Goal: Information Seeking & Learning: Learn about a topic

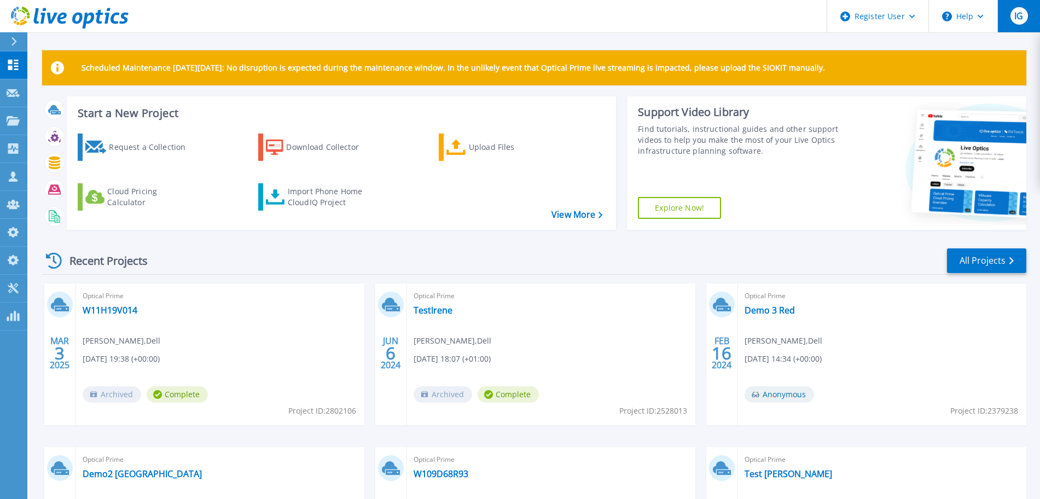
click at [1021, 14] on span "IG" at bounding box center [1019, 15] width 9 height 9
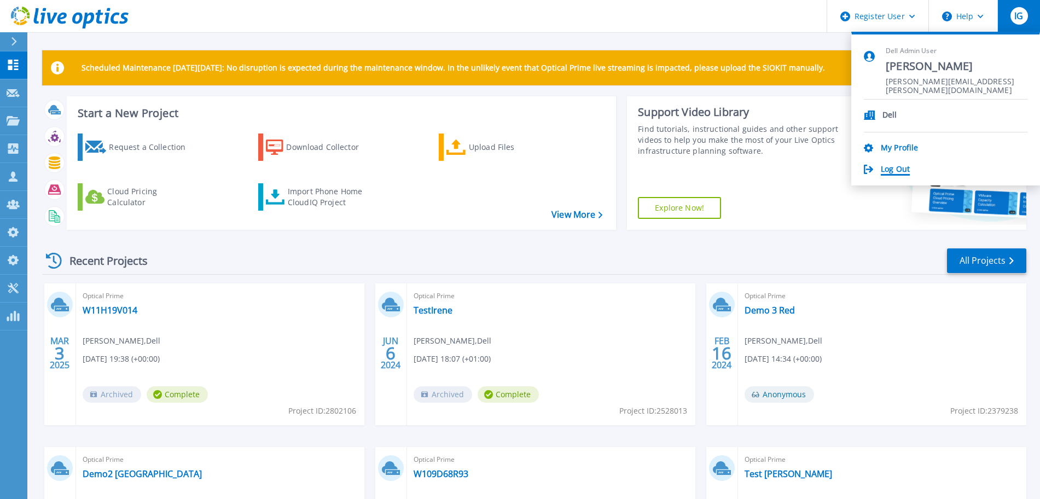
click at [900, 167] on link "Log Out" at bounding box center [895, 170] width 29 height 10
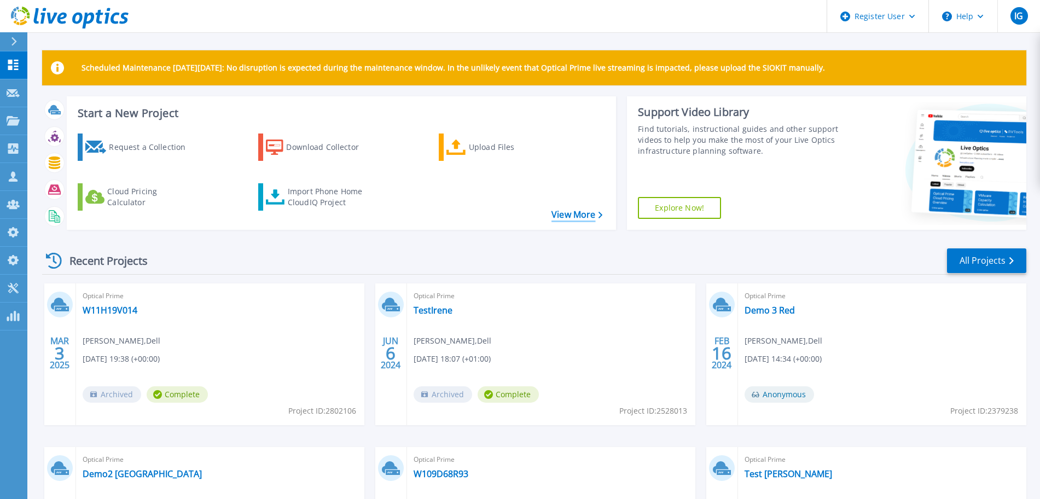
click at [572, 218] on link "View More" at bounding box center [577, 215] width 51 height 10
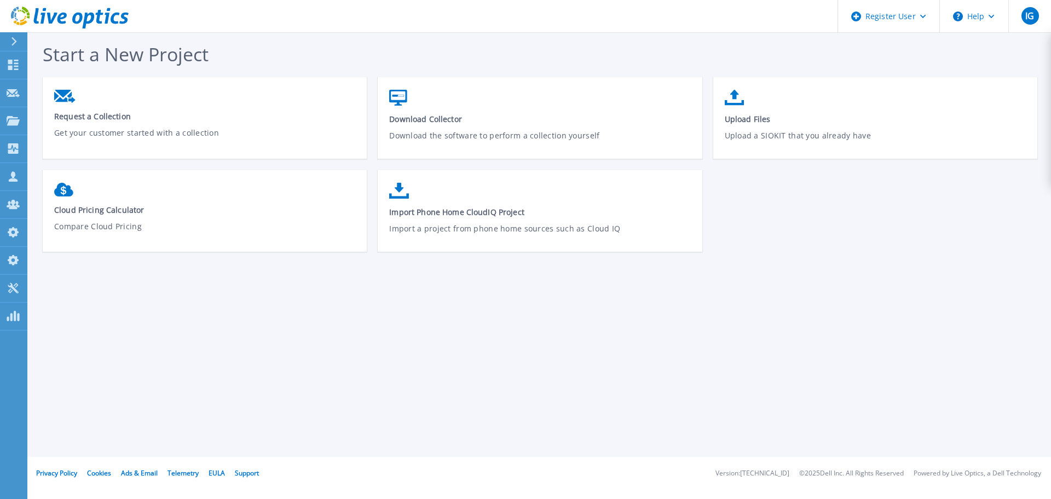
click at [15, 50] on div at bounding box center [19, 41] width 18 height 19
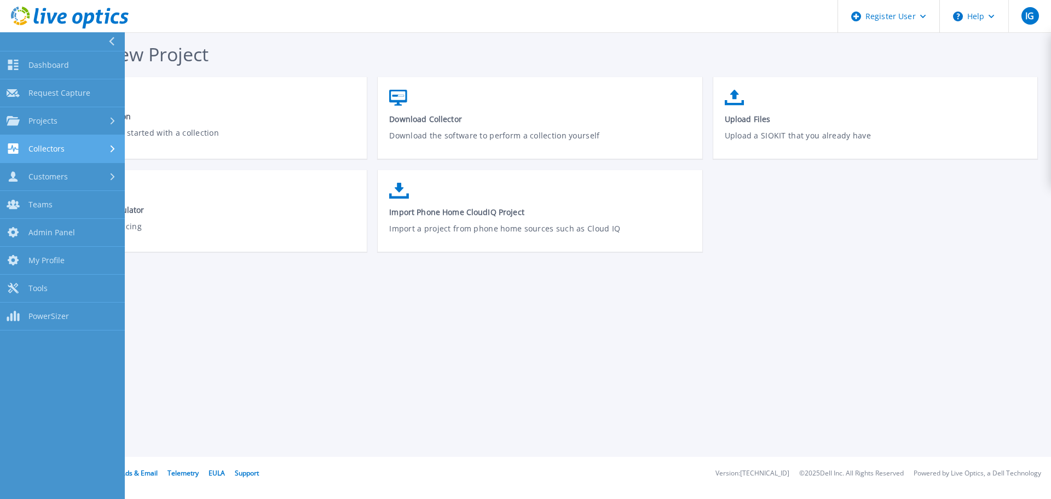
click at [67, 142] on link "Collectors Collectors" at bounding box center [62, 149] width 125 height 28
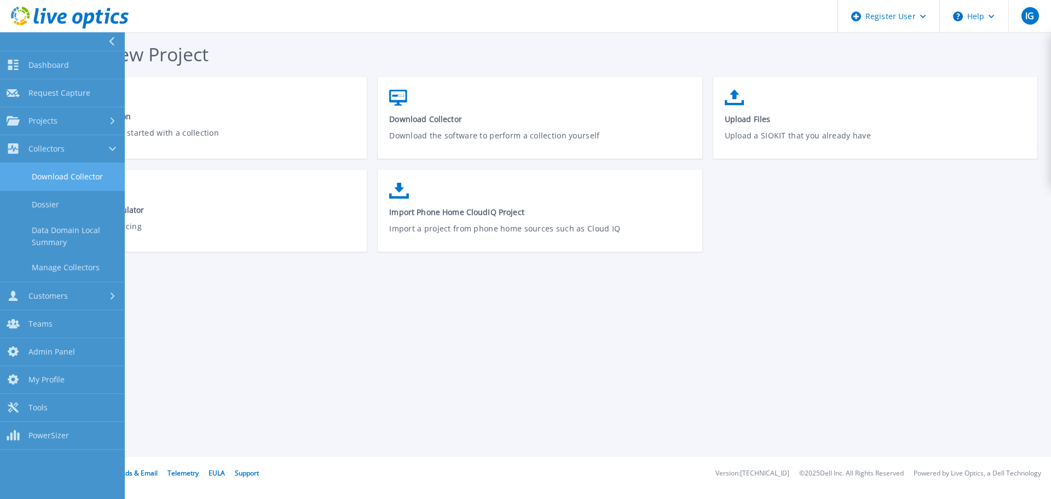
click at [85, 173] on link "Download Collector" at bounding box center [62, 177] width 125 height 28
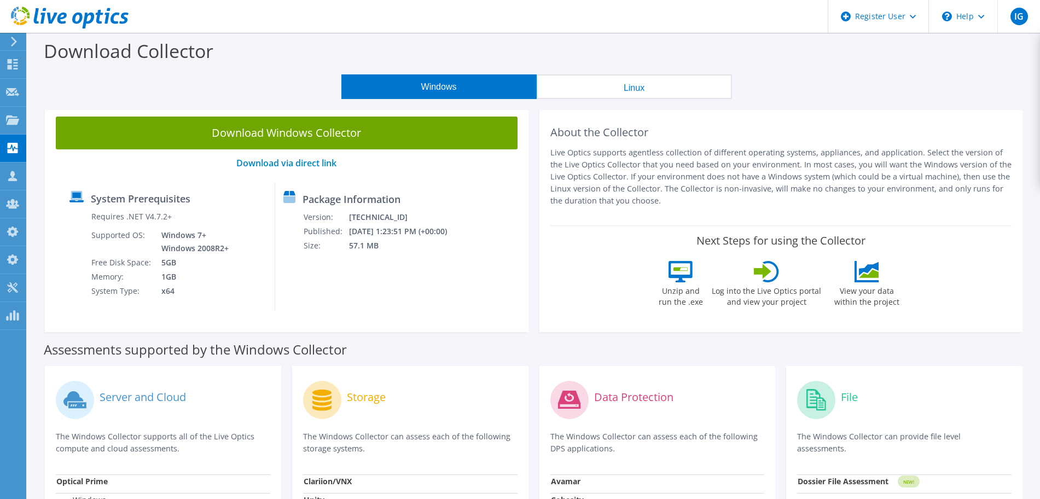
click at [633, 81] on button "Linux" at bounding box center [634, 86] width 195 height 25
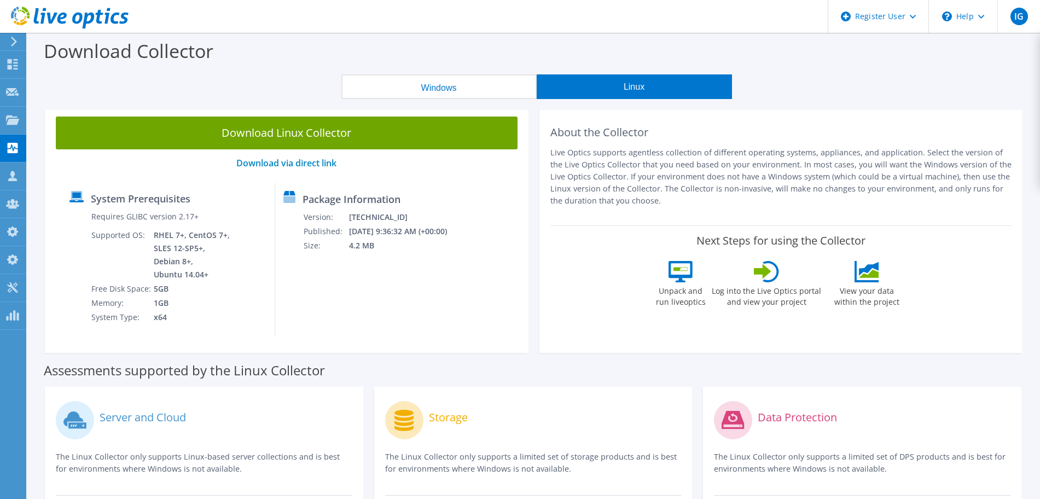
click at [438, 87] on button "Windows" at bounding box center [439, 86] width 195 height 25
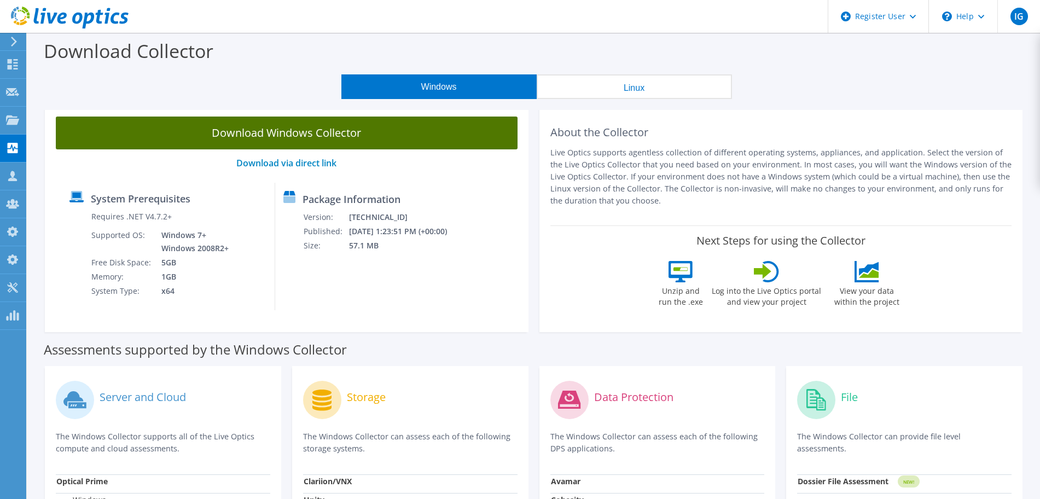
click at [281, 129] on link "Download Windows Collector" at bounding box center [287, 133] width 462 height 33
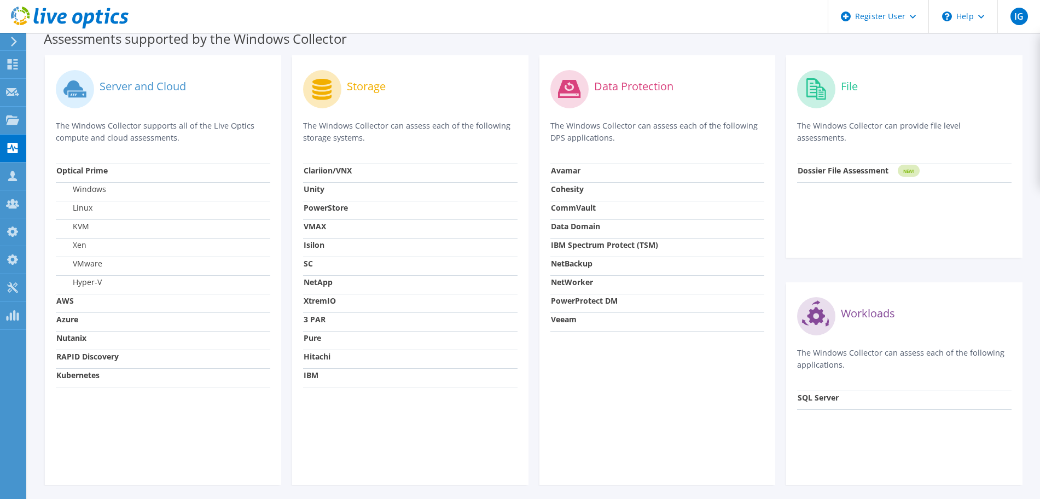
scroll to position [313, 0]
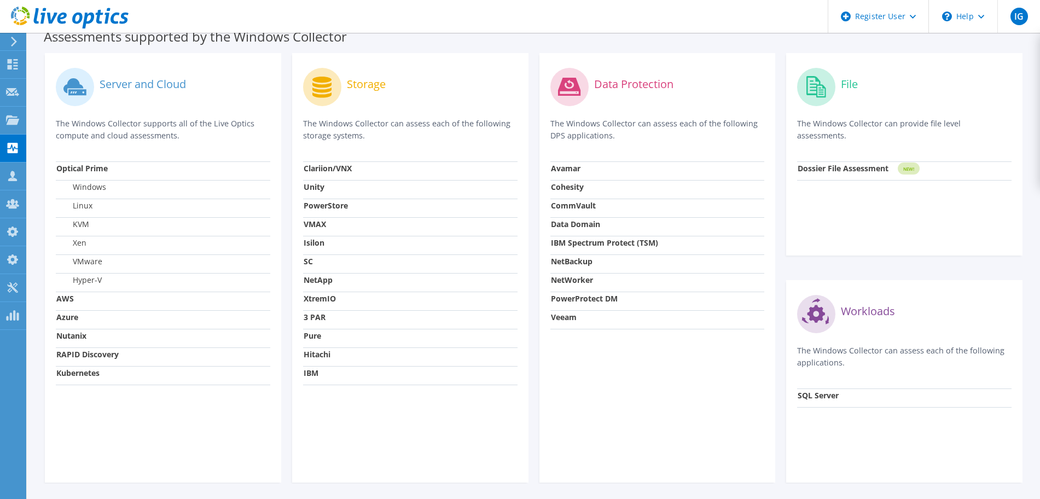
click at [738, 20] on header "IG Dell Admin User Irene Guedan Irene.Guedan@dell.com Dell My Profile Log Out \…" at bounding box center [520, 16] width 1040 height 33
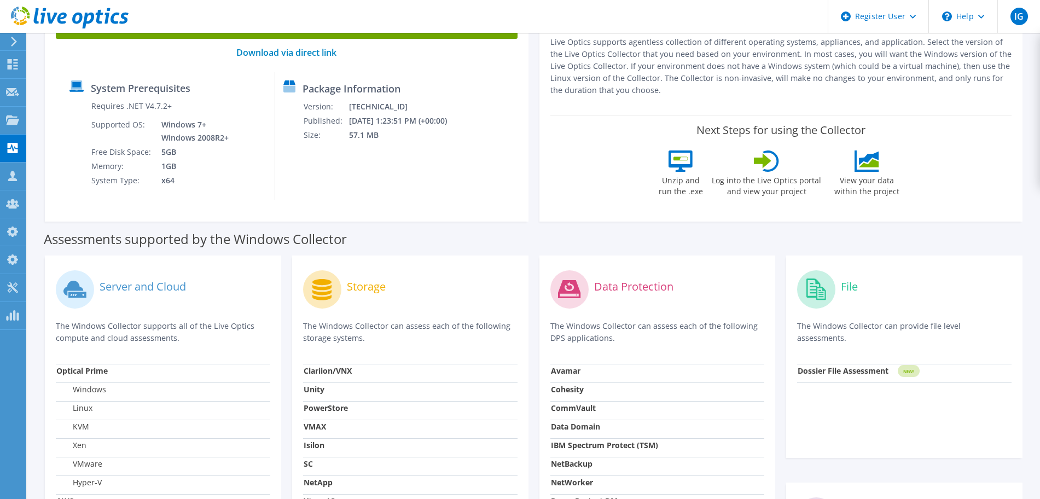
scroll to position [39, 0]
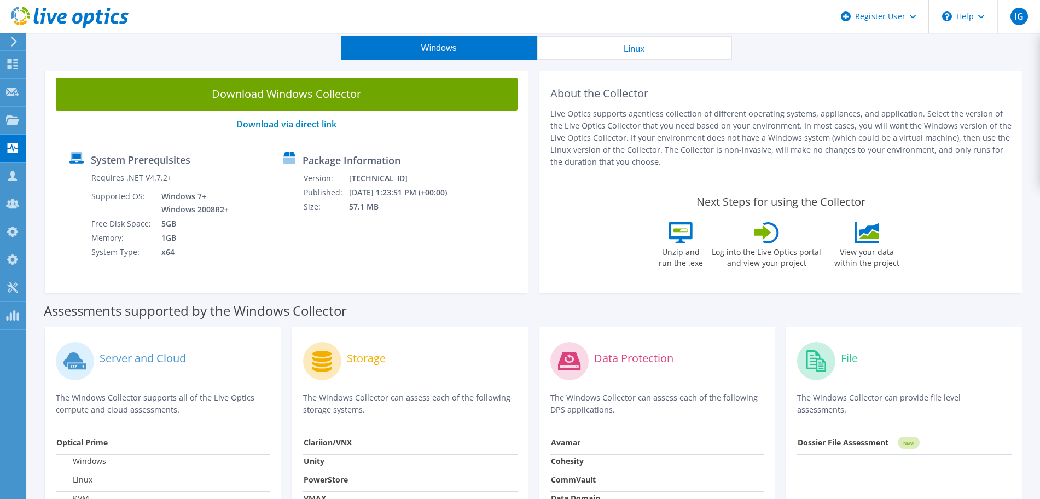
click at [14, 42] on icon at bounding box center [14, 42] width 8 height 10
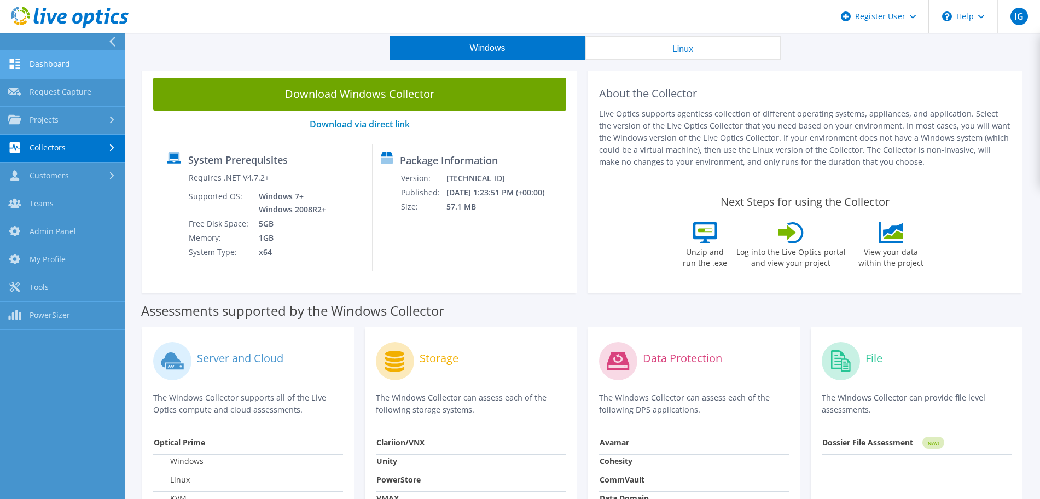
click at [57, 63] on link "Dashboard" at bounding box center [62, 65] width 125 height 28
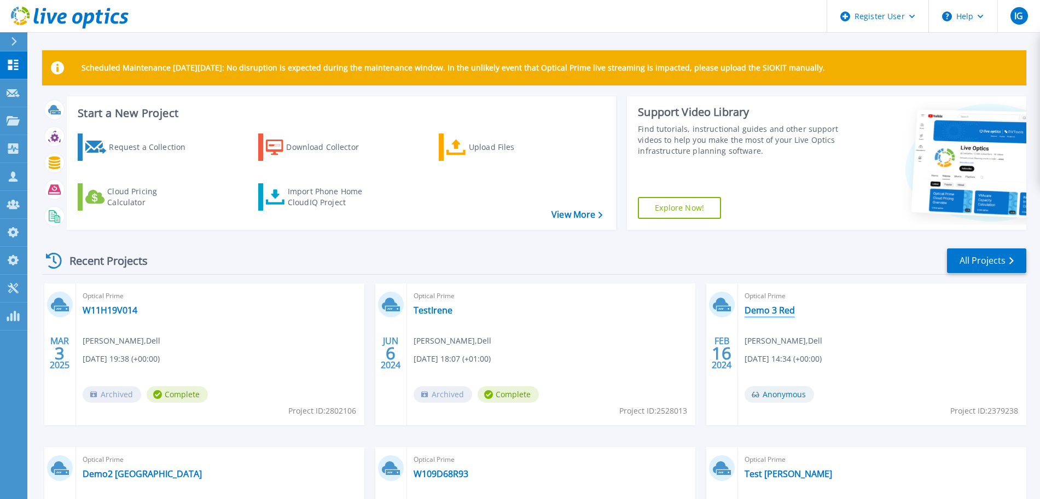
click at [765, 311] on link "Demo 3 Red" at bounding box center [770, 310] width 50 height 11
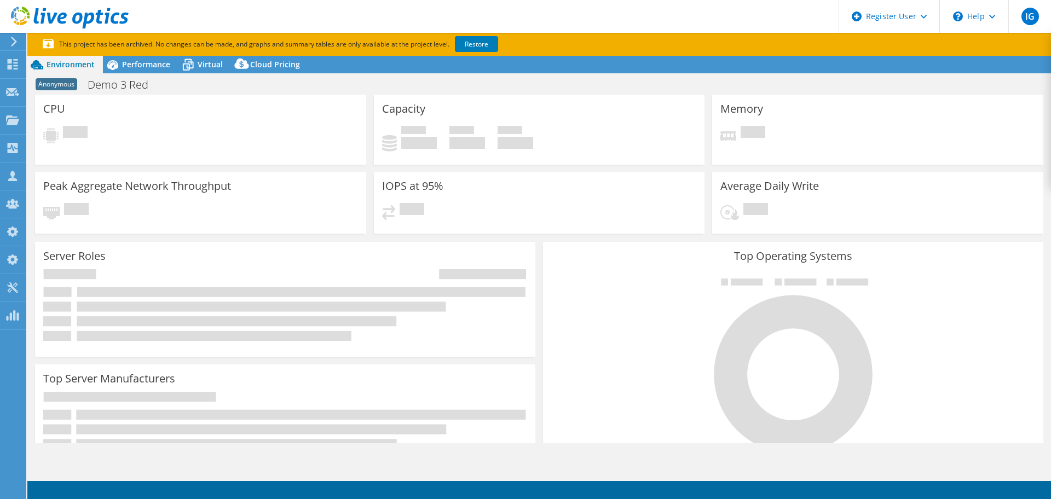
select select "EUFrankfurt"
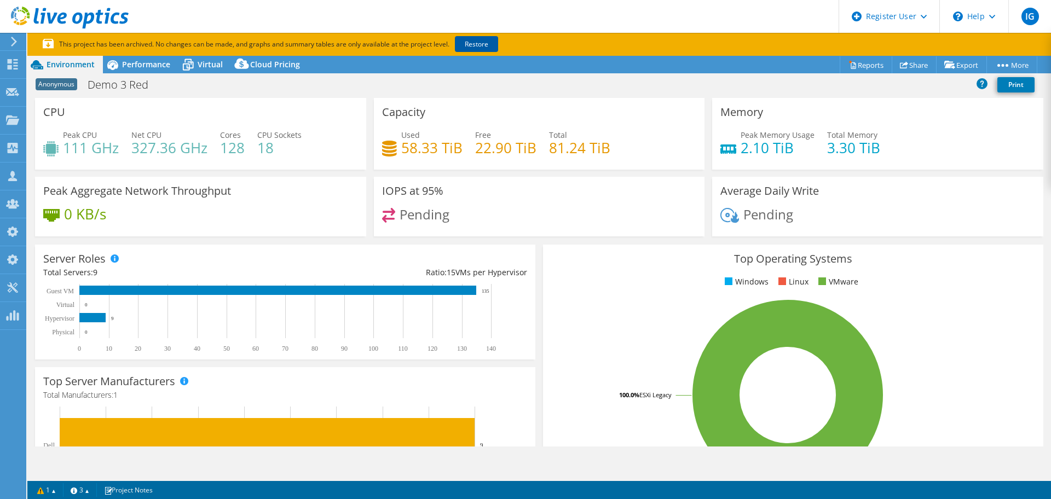
click at [481, 44] on link "Restore" at bounding box center [476, 44] width 43 height 16
click at [983, 82] on icon at bounding box center [981, 83] width 11 height 11
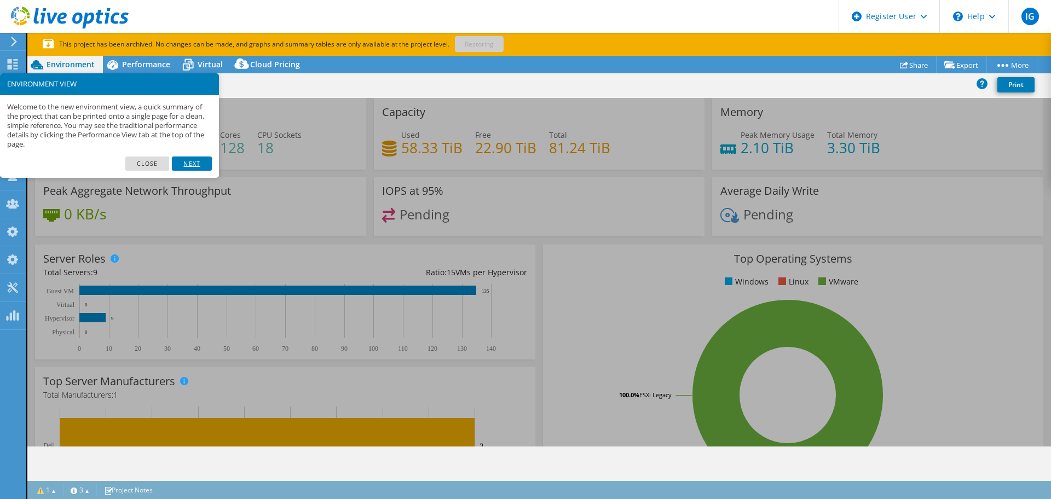
click at [192, 163] on link "Next" at bounding box center [191, 164] width 39 height 14
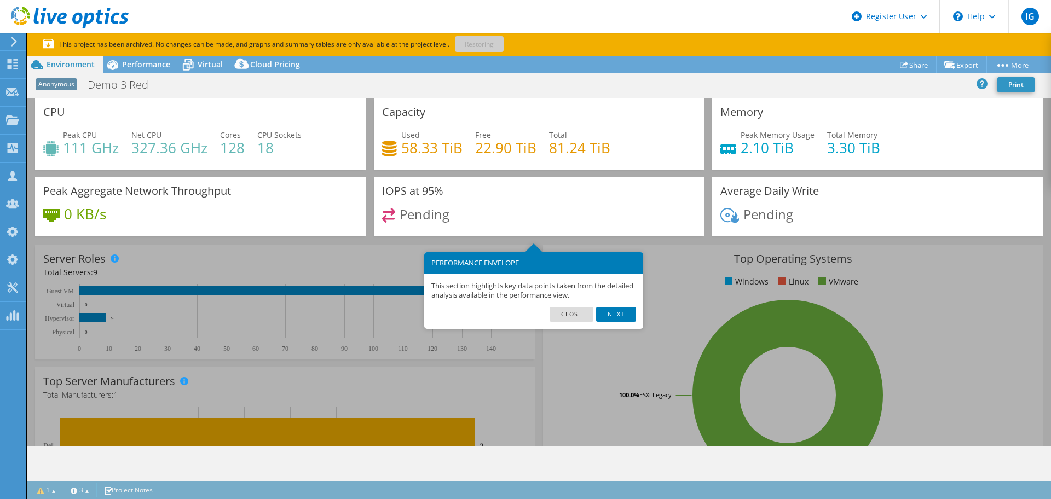
scroll to position [23, 0]
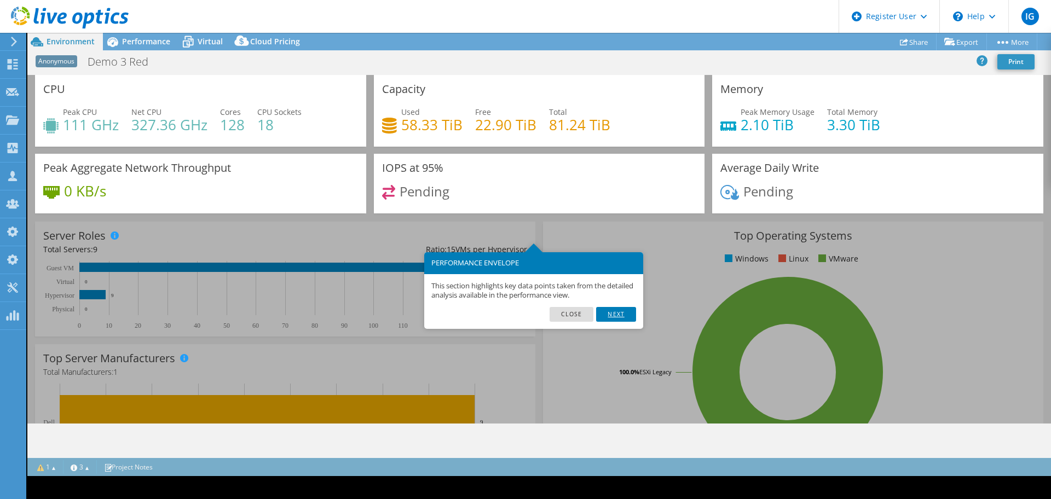
click at [614, 315] on link "Next" at bounding box center [615, 314] width 39 height 14
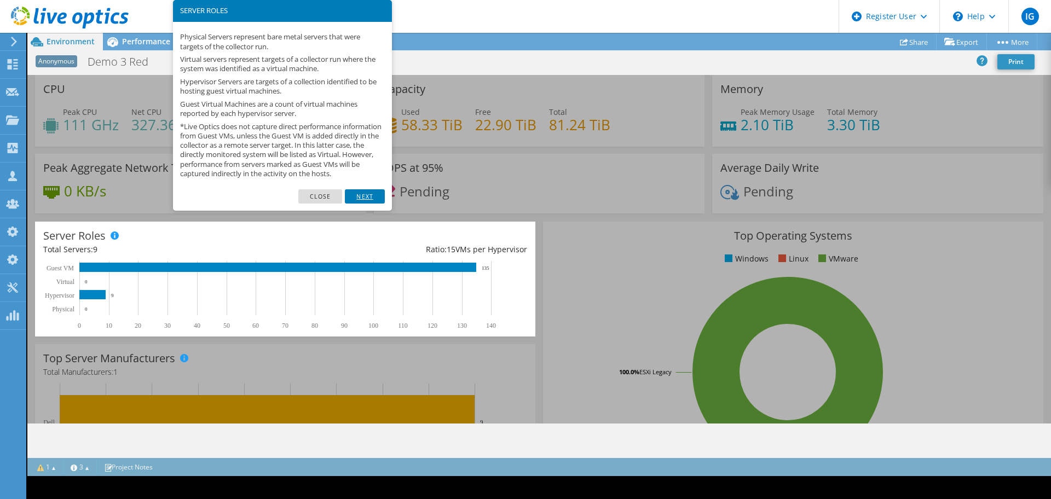
click at [361, 204] on link "Next" at bounding box center [364, 196] width 39 height 14
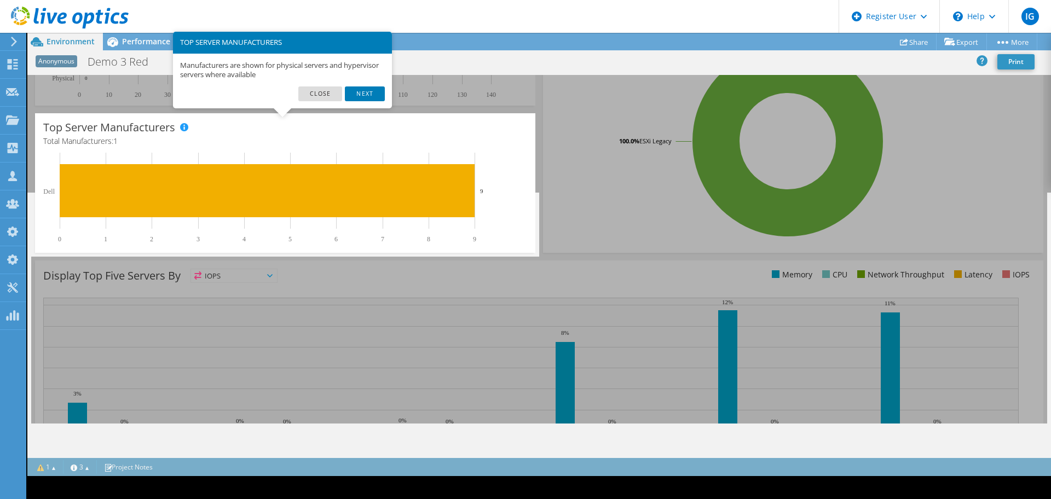
scroll to position [224, 0]
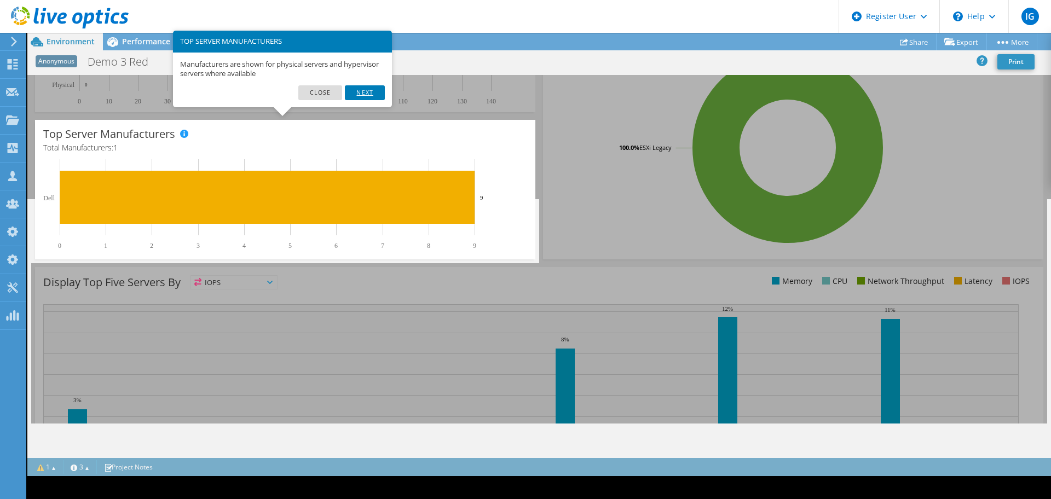
click at [359, 94] on link "Next" at bounding box center [364, 92] width 39 height 14
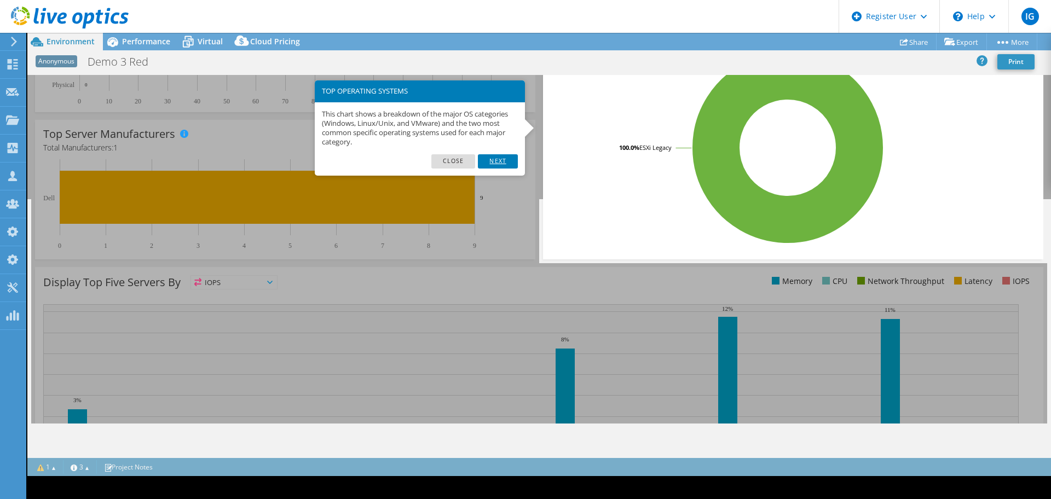
click at [501, 158] on link "Next" at bounding box center [497, 161] width 39 height 14
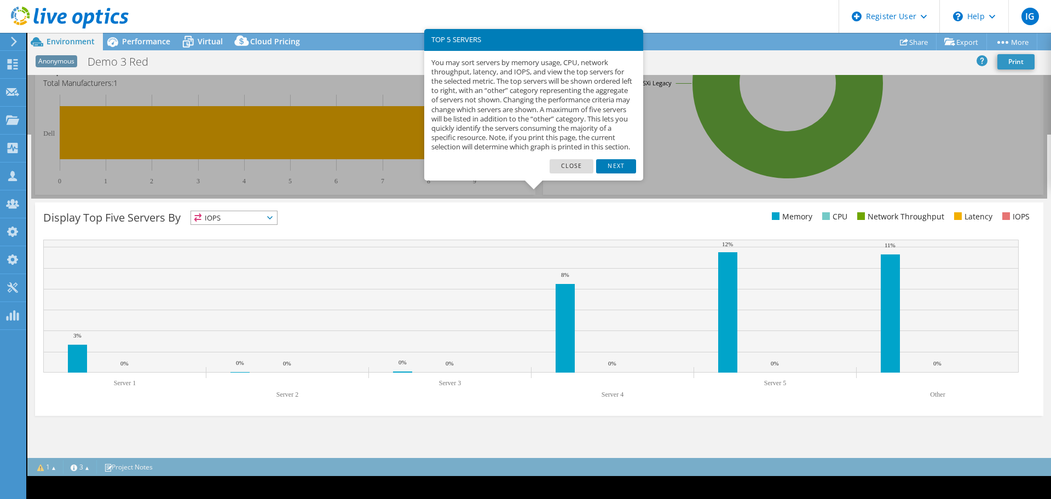
click at [249, 217] on span "IOPS" at bounding box center [234, 217] width 86 height 13
click at [225, 262] on li "CPU" at bounding box center [234, 262] width 86 height 15
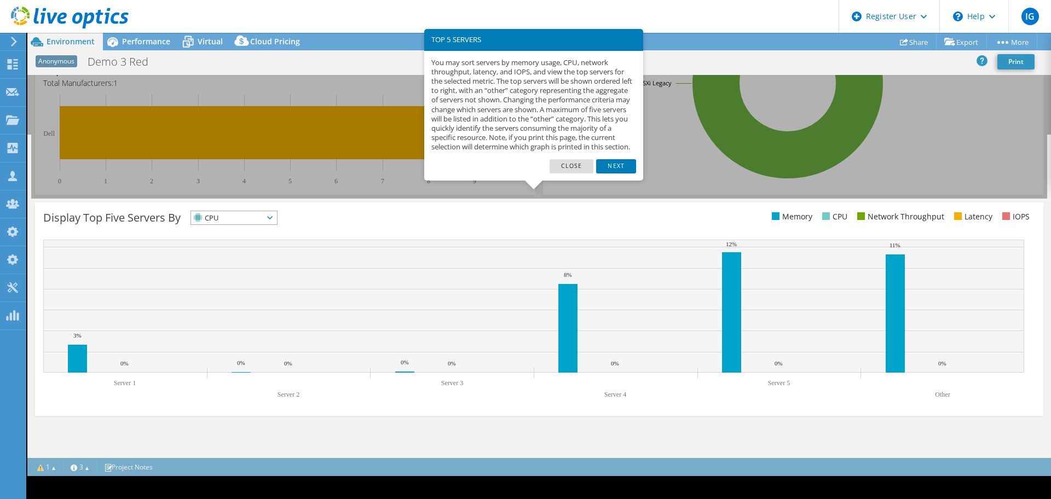
click at [235, 211] on span "CPU" at bounding box center [227, 217] width 72 height 13
click at [217, 292] on li "Latency" at bounding box center [234, 293] width 86 height 15
click at [622, 173] on link "Next" at bounding box center [615, 166] width 39 height 14
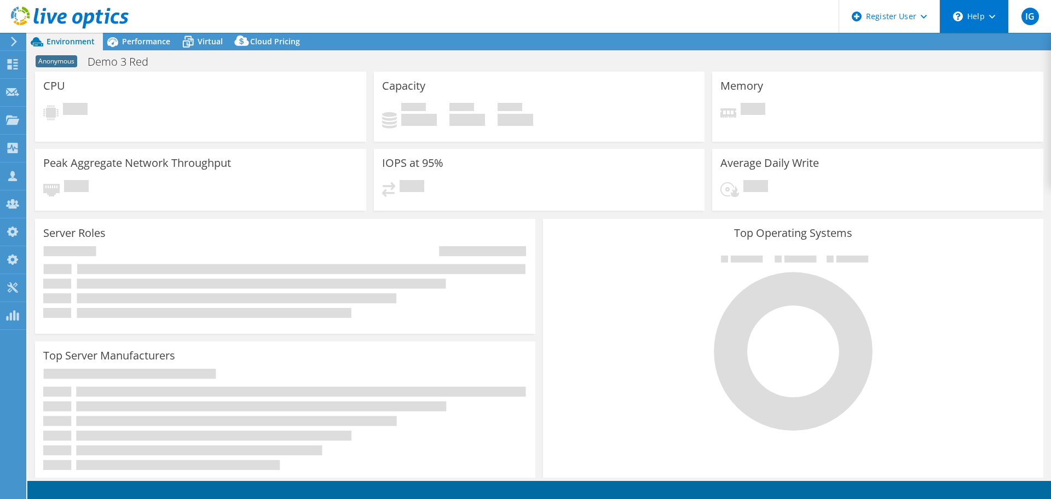
select select "EUFrankfurt"
select select "USD"
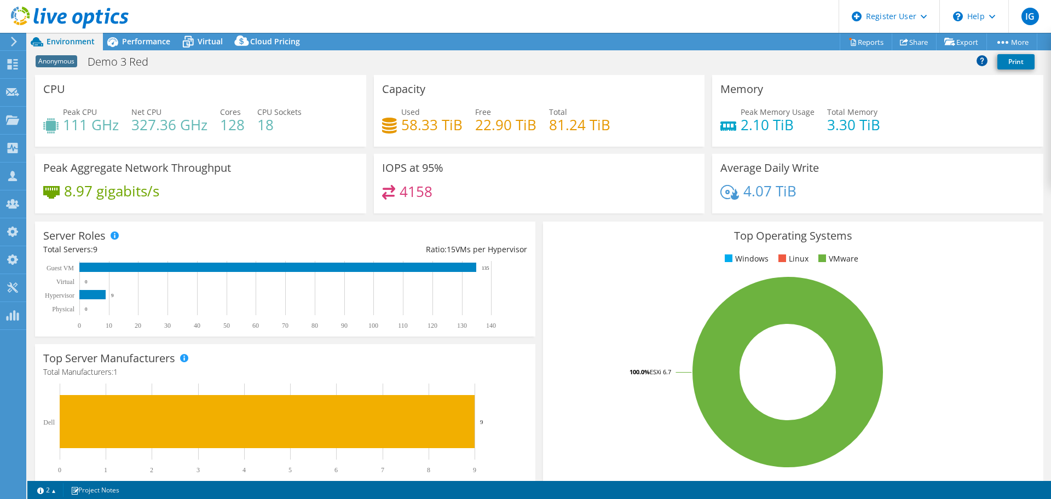
click at [976, 61] on icon at bounding box center [981, 60] width 11 height 11
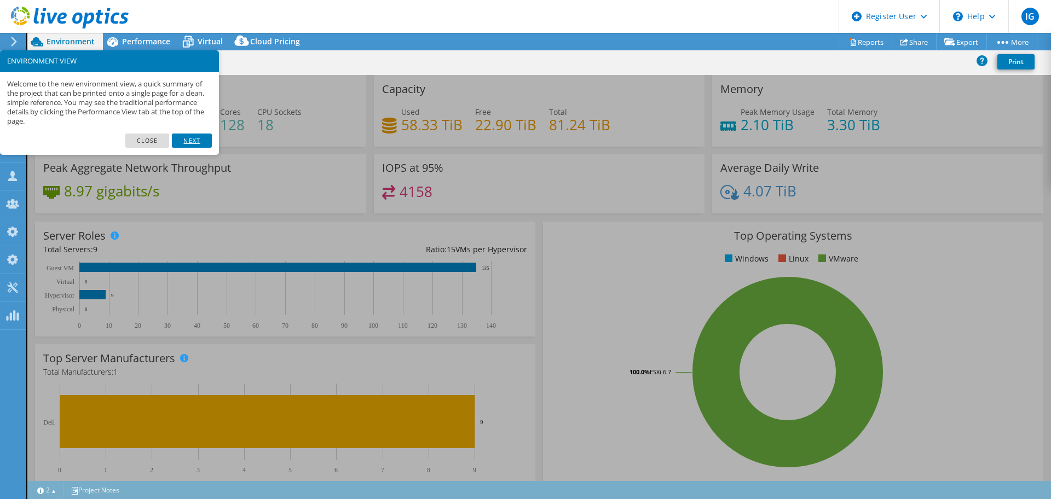
click at [191, 139] on link "Next" at bounding box center [191, 141] width 39 height 14
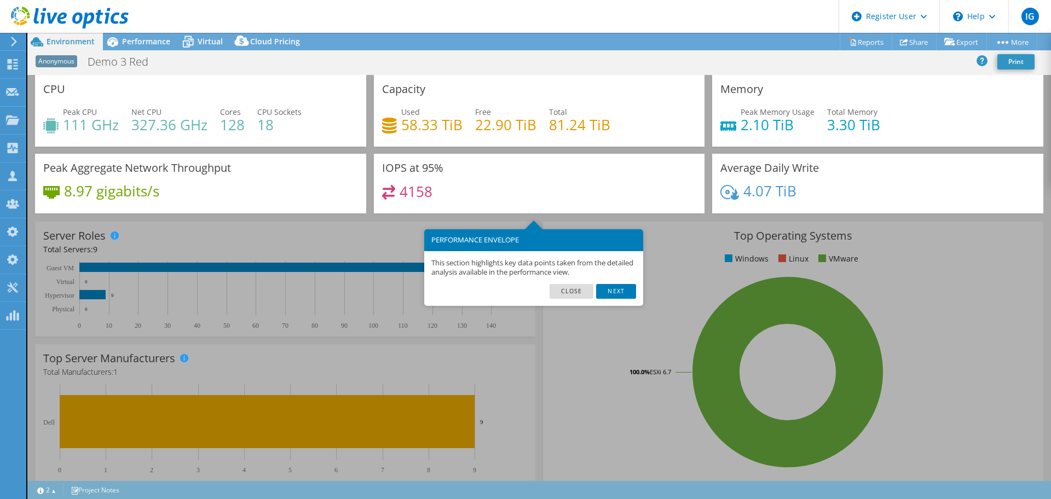
click at [191, 139] on div "CPU Peak CPU 111 GHz Net CPU 327.36 GHz Cores 128 CPU Sockets 18" at bounding box center [200, 111] width 331 height 72
click at [604, 290] on link "Next" at bounding box center [615, 291] width 39 height 14
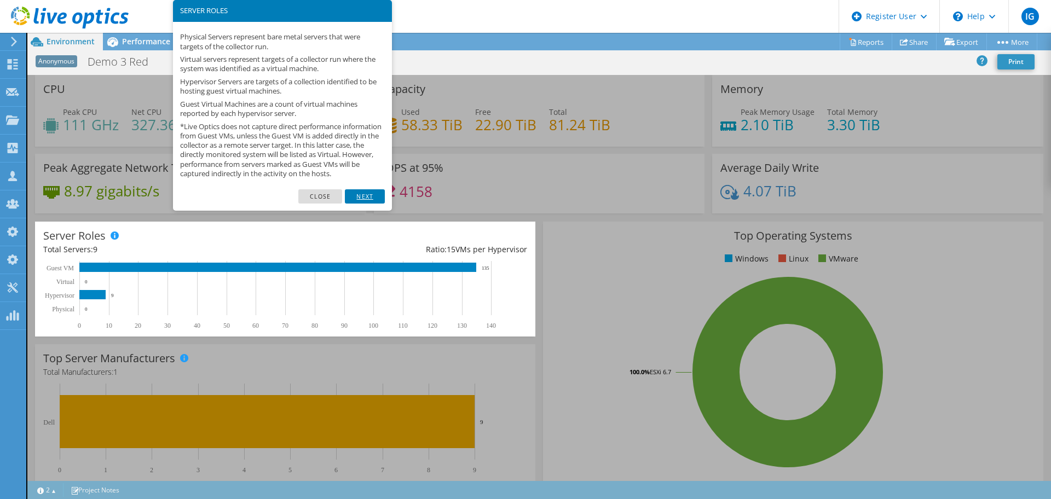
click at [368, 204] on link "Next" at bounding box center [364, 196] width 39 height 14
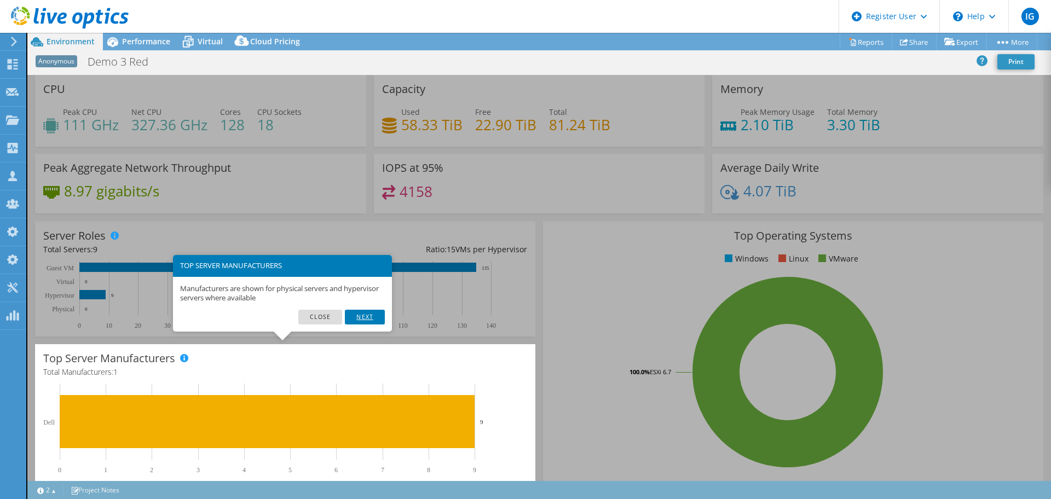
click at [368, 314] on link "Next" at bounding box center [364, 317] width 39 height 14
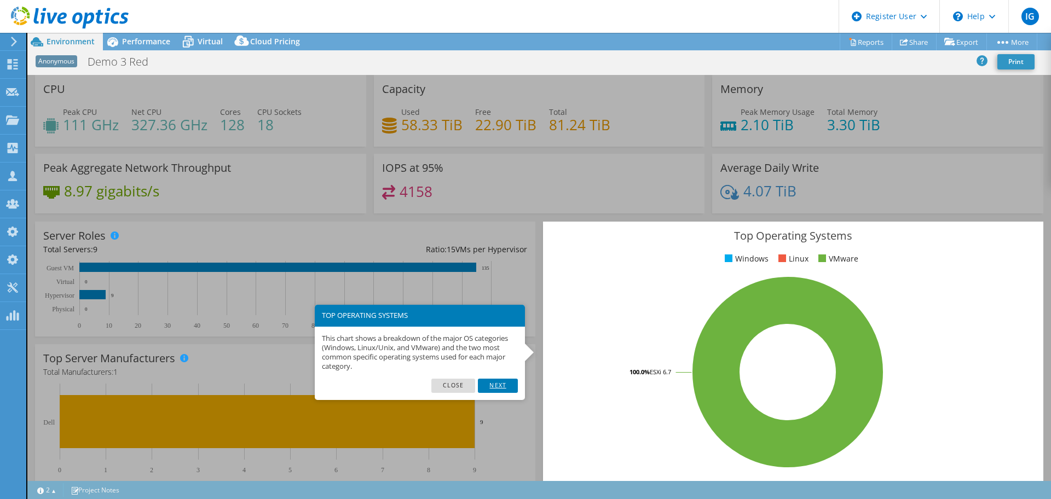
click at [501, 387] on link "Next" at bounding box center [497, 386] width 39 height 14
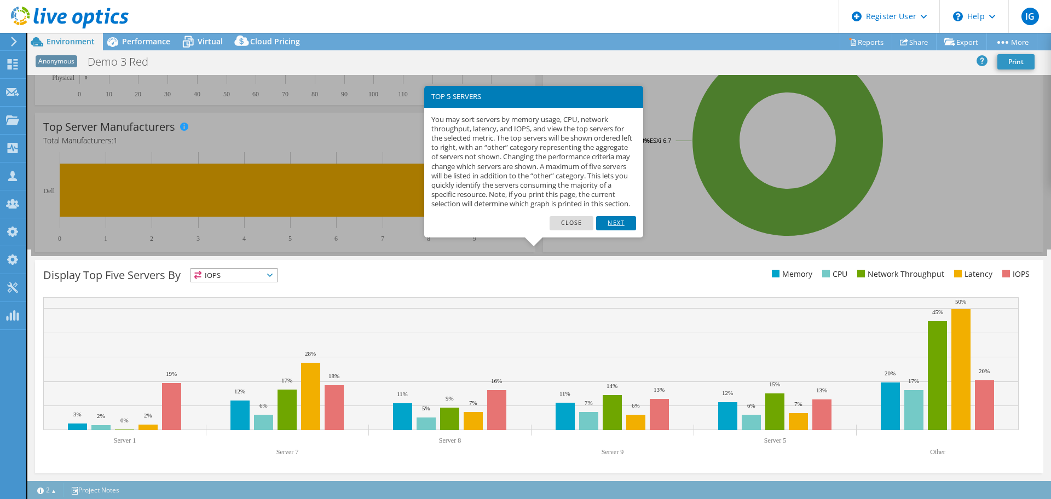
click at [615, 230] on link "Next" at bounding box center [615, 223] width 39 height 14
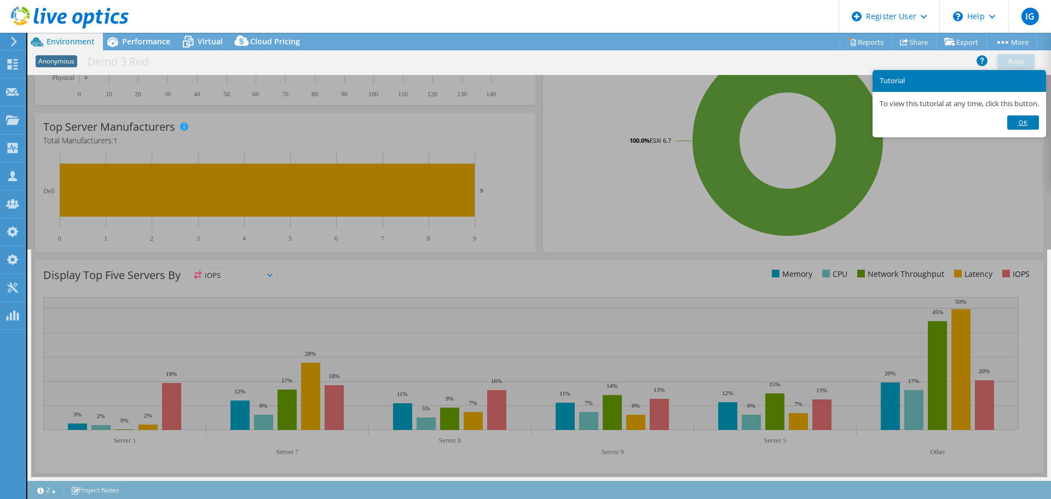
click at [1030, 123] on link "Ok" at bounding box center [1023, 122] width 32 height 14
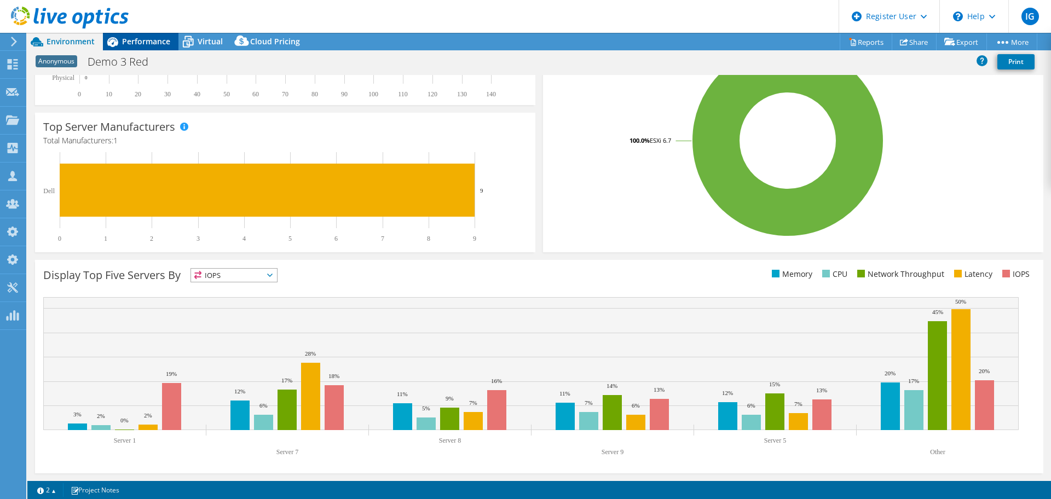
click at [143, 47] on div "Performance" at bounding box center [141, 42] width 76 height 18
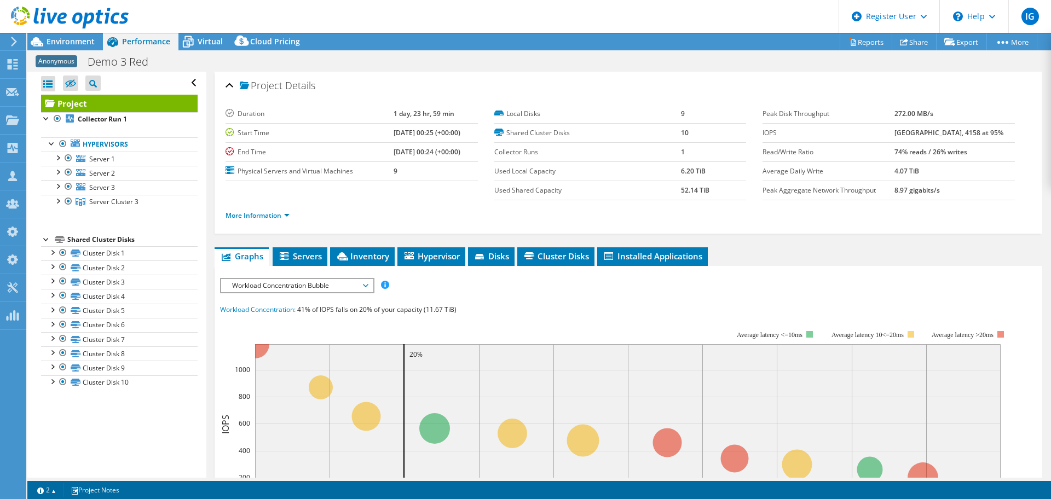
scroll to position [0, 0]
click at [219, 116] on div "Project Details Duration 1 day, 23 hr, 59 min Start Time 07/10/2021, 00:25 (+00…" at bounding box center [629, 153] width 828 height 162
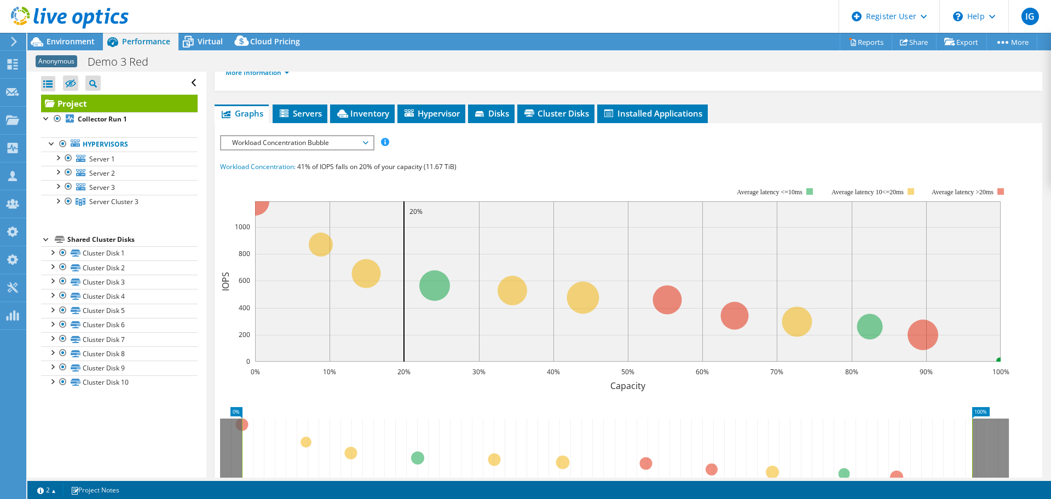
scroll to position [154, 0]
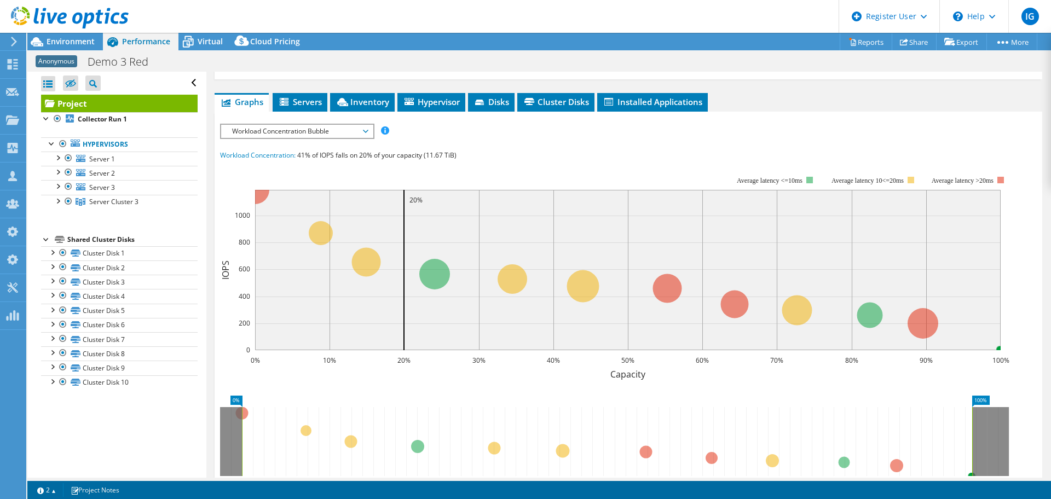
click at [362, 131] on span "Workload Concentration Bubble" at bounding box center [297, 131] width 141 height 13
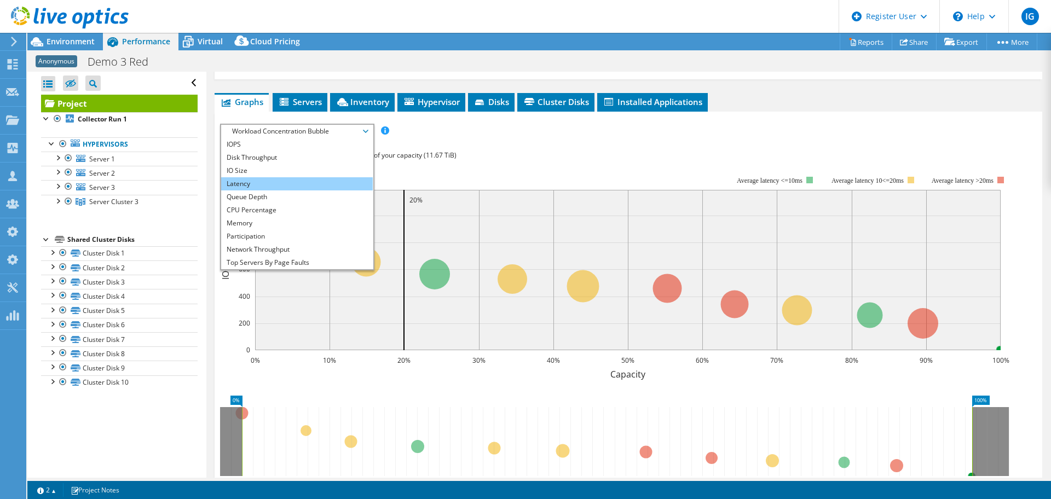
click at [286, 186] on li "Latency" at bounding box center [297, 183] width 152 height 13
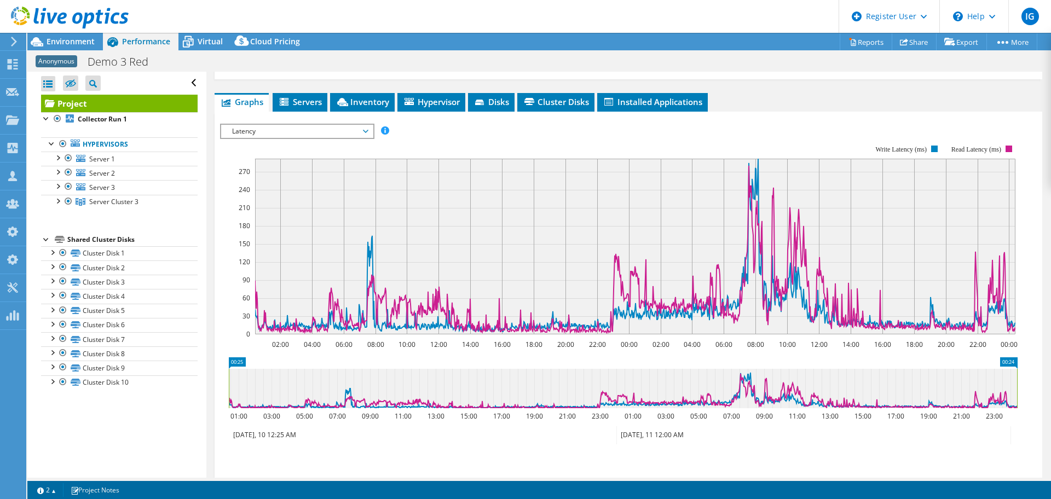
click at [343, 133] on span "Latency" at bounding box center [297, 131] width 141 height 13
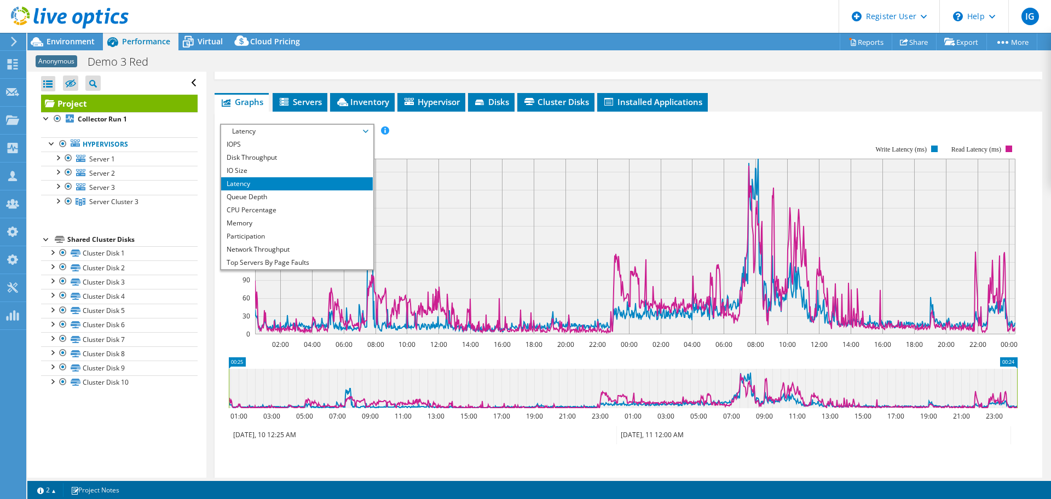
click at [760, 132] on rect at bounding box center [618, 239] width 797 height 219
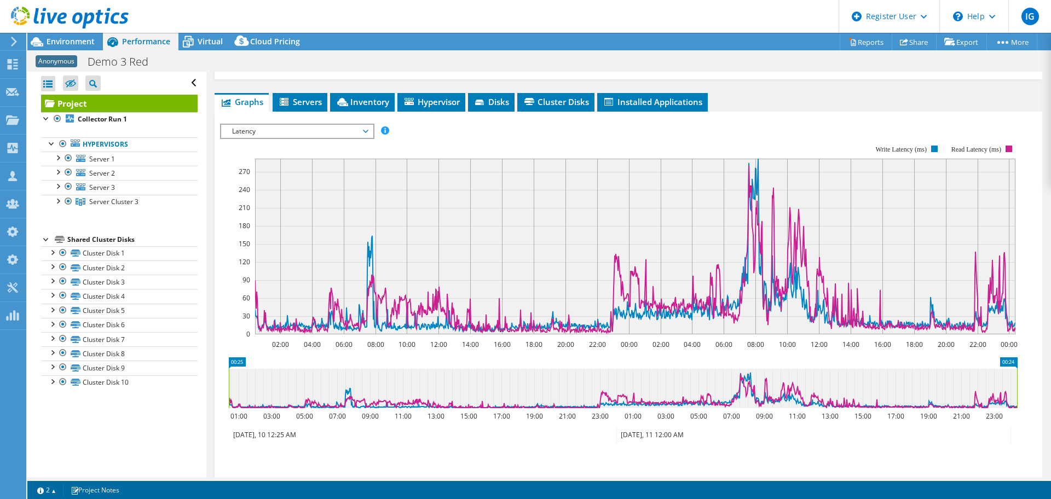
click at [356, 124] on div "Latency IOPS Disk Throughput IO Size Latency Queue Depth CPU Percentage Memory …" at bounding box center [297, 131] width 154 height 15
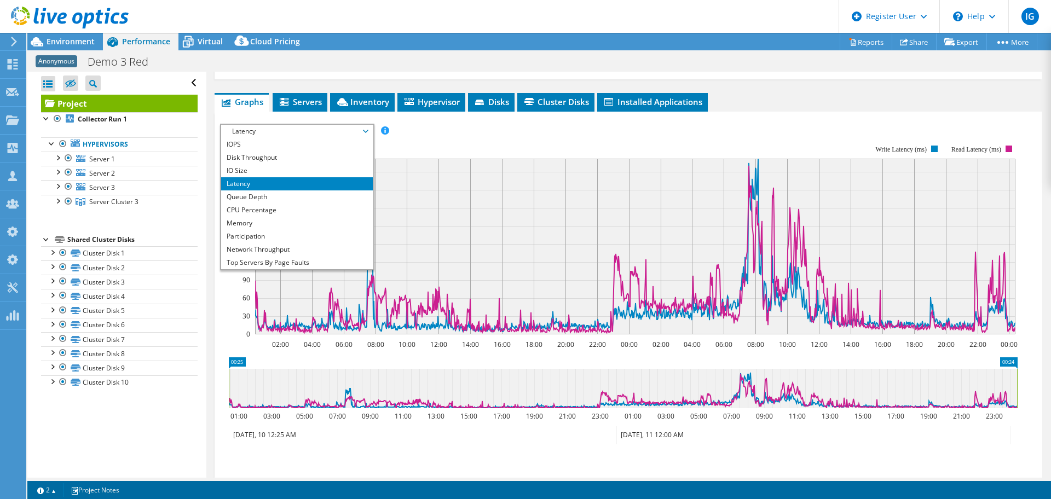
click at [358, 129] on span "Latency" at bounding box center [297, 131] width 141 height 13
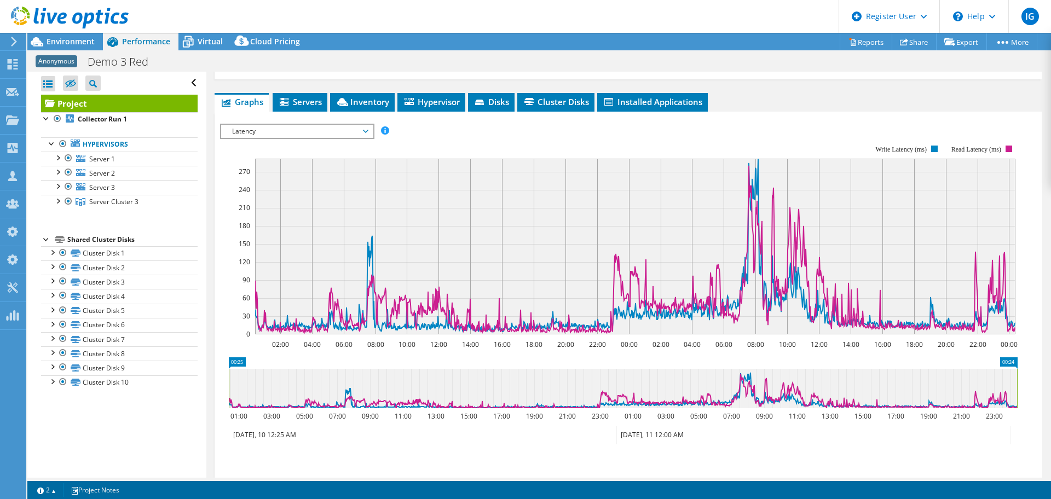
click at [341, 128] on span "Latency" at bounding box center [297, 131] width 141 height 13
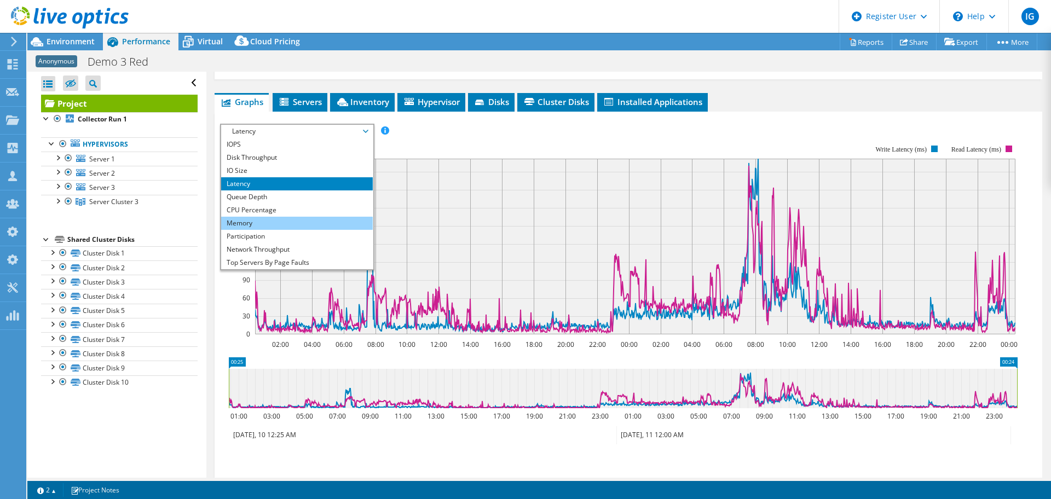
click at [270, 223] on li "Memory" at bounding box center [297, 223] width 152 height 13
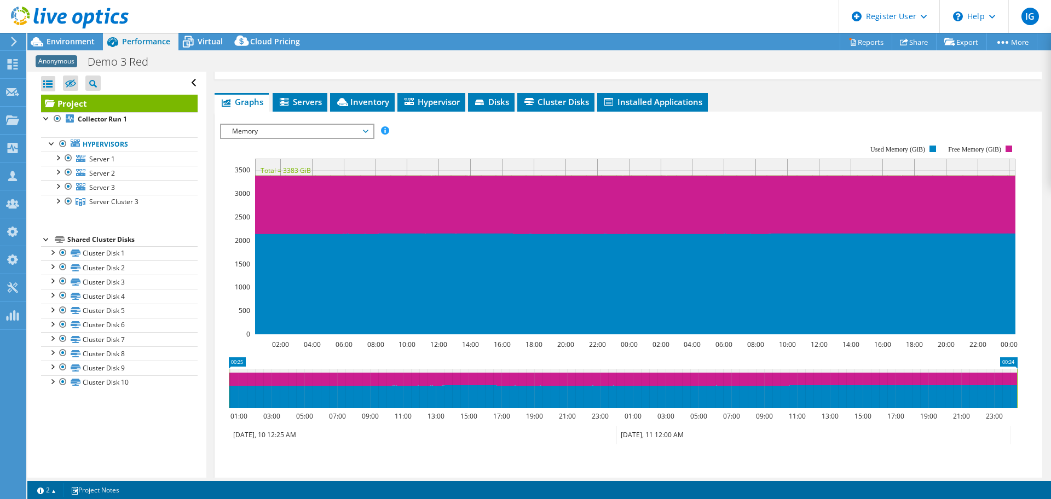
click at [337, 132] on span "Memory" at bounding box center [297, 131] width 141 height 13
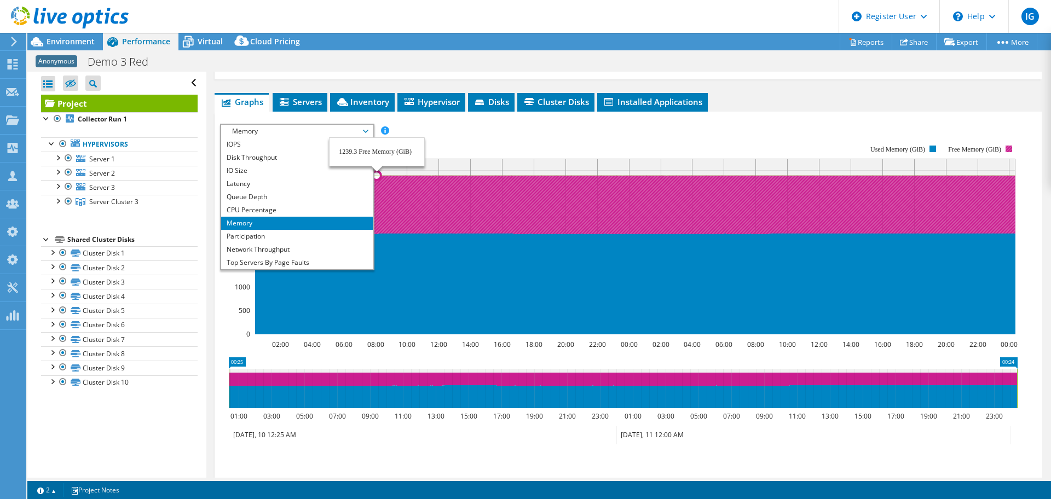
scroll to position [39, 0]
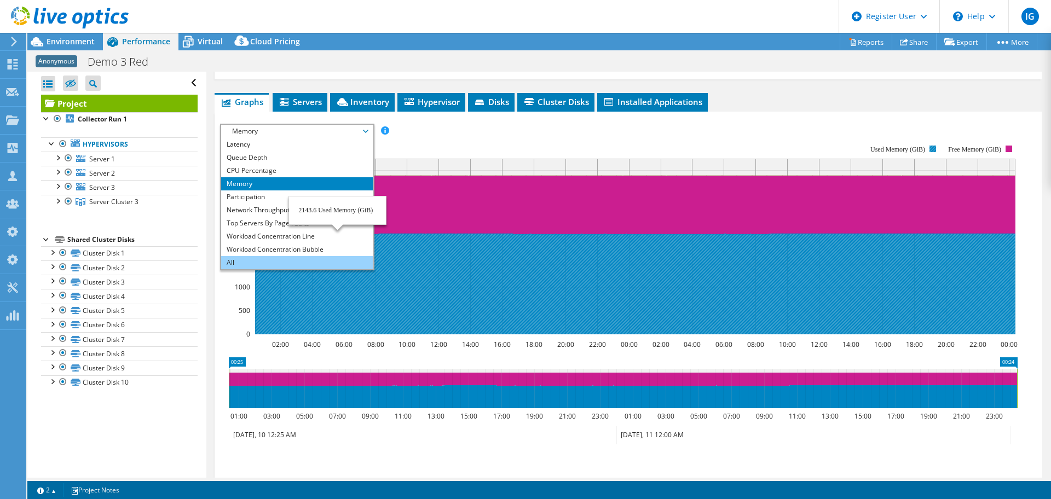
click at [293, 259] on li "All" at bounding box center [297, 262] width 152 height 13
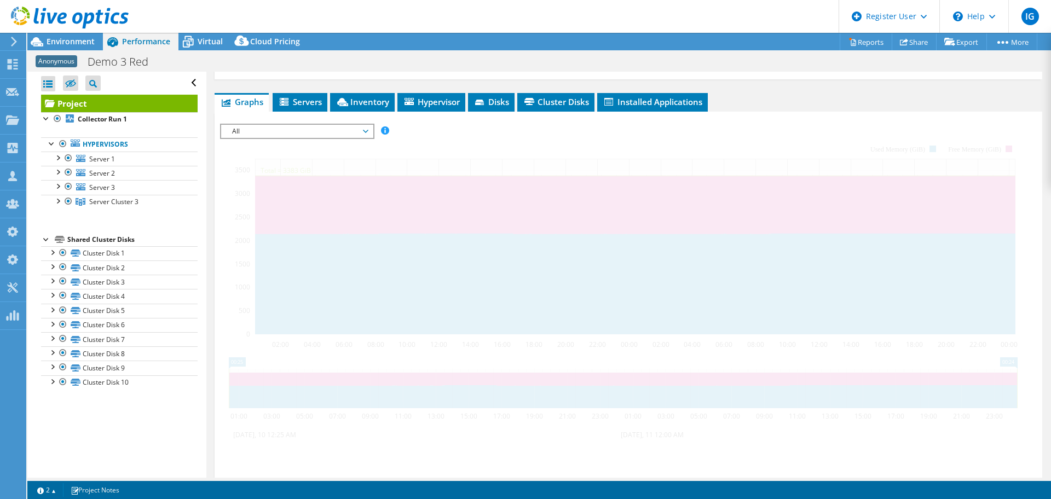
click at [350, 125] on span "All" at bounding box center [297, 131] width 141 height 13
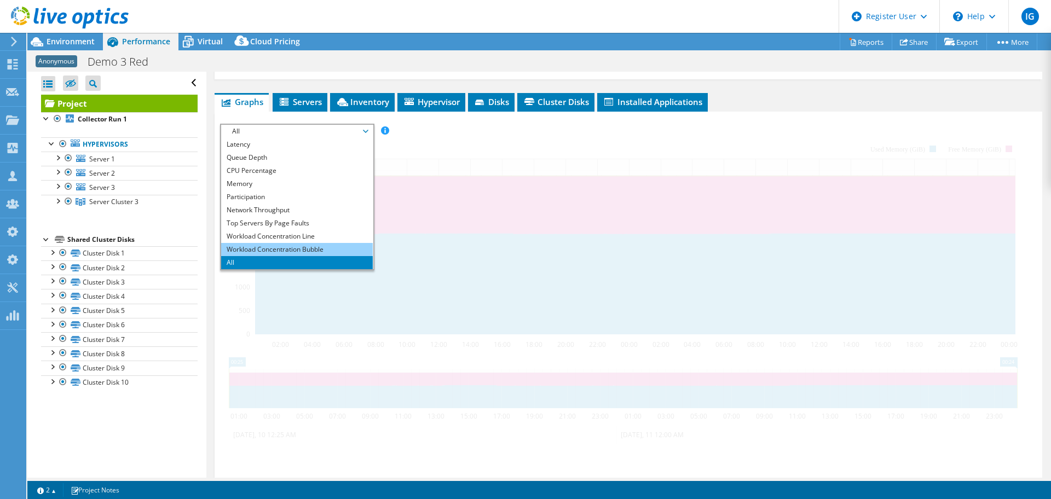
click at [315, 250] on li "Workload Concentration Bubble" at bounding box center [297, 249] width 152 height 13
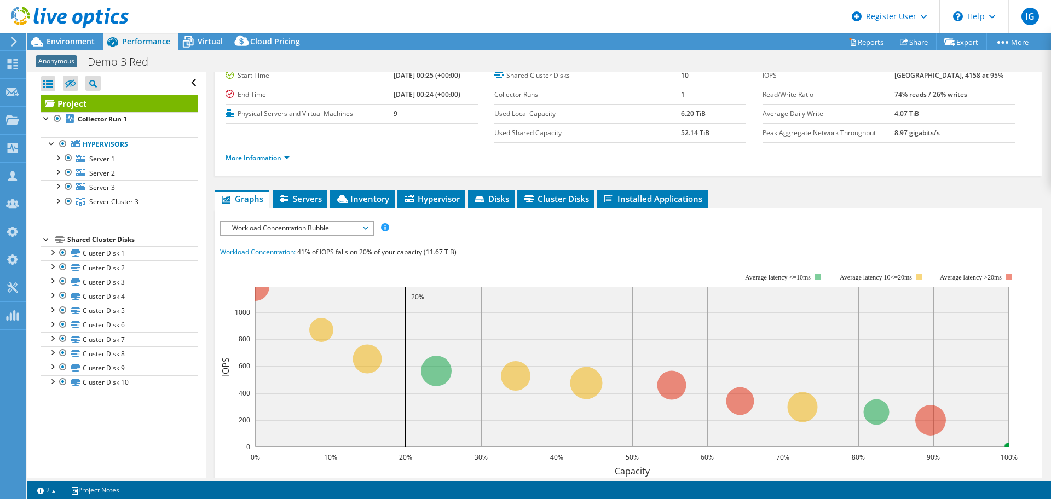
scroll to position [0, 0]
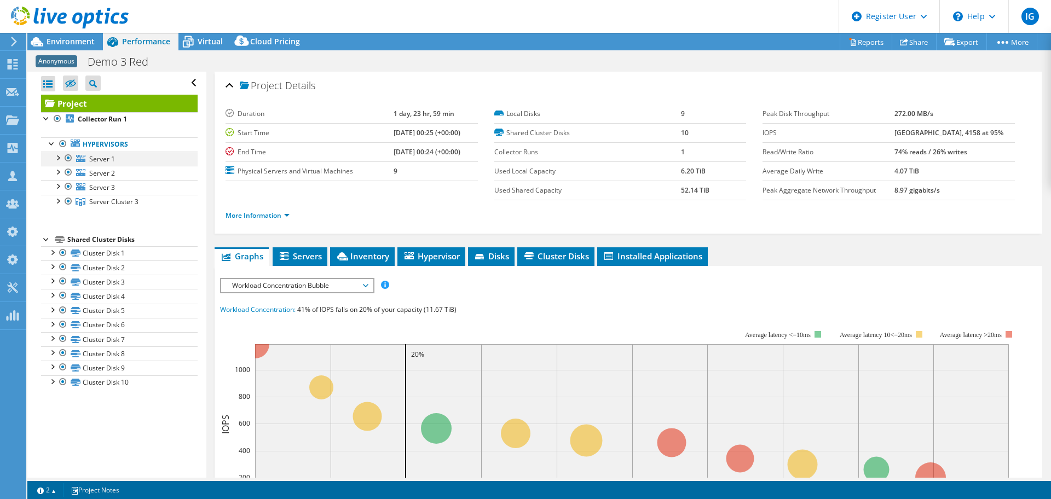
click at [56, 157] on div at bounding box center [57, 157] width 11 height 11
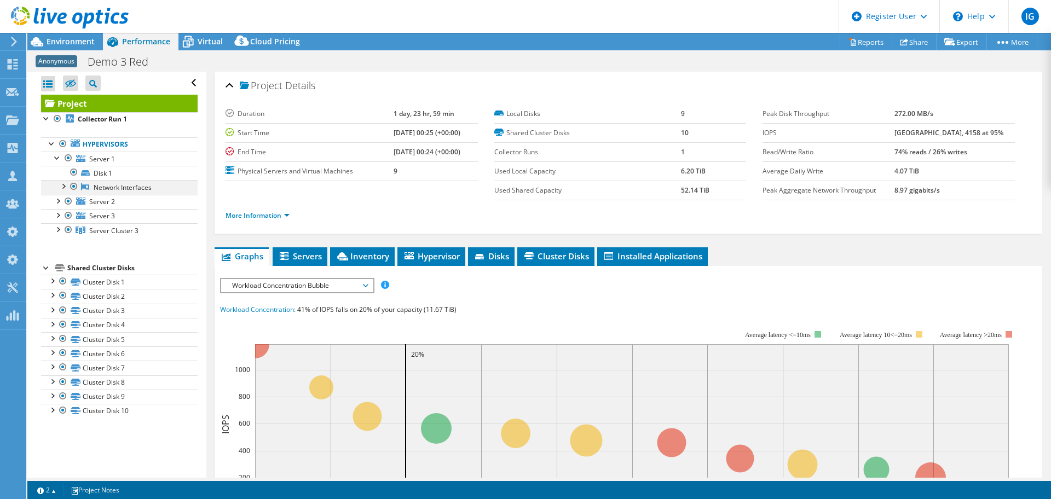
click at [64, 184] on div at bounding box center [62, 185] width 11 height 11
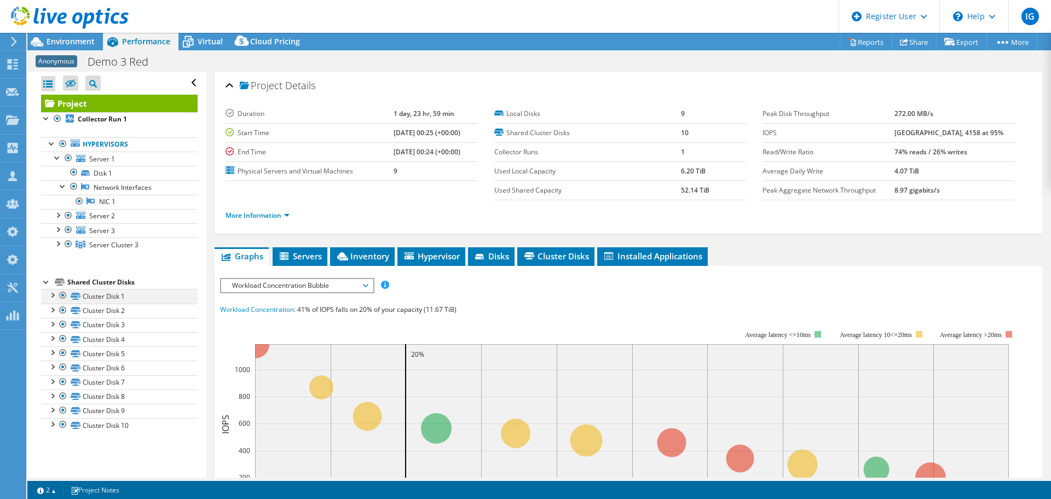
click at [53, 293] on div at bounding box center [52, 294] width 11 height 11
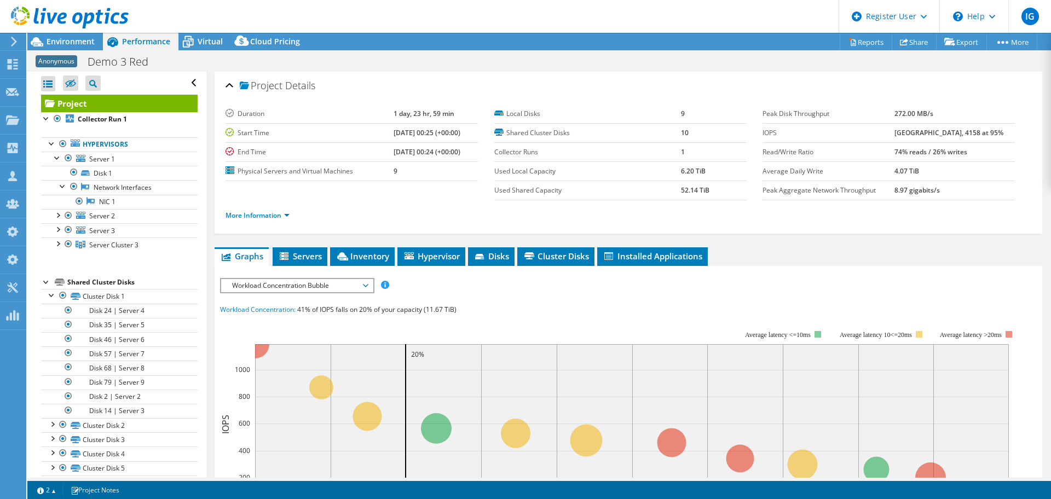
click at [222, 122] on div "Project Details Duration 1 day, 23 hr, 59 min Start Time 07/10/2021, 00:25 (+00…" at bounding box center [629, 153] width 828 height 162
click at [627, 255] on span "Installed Applications" at bounding box center [653, 256] width 100 height 11
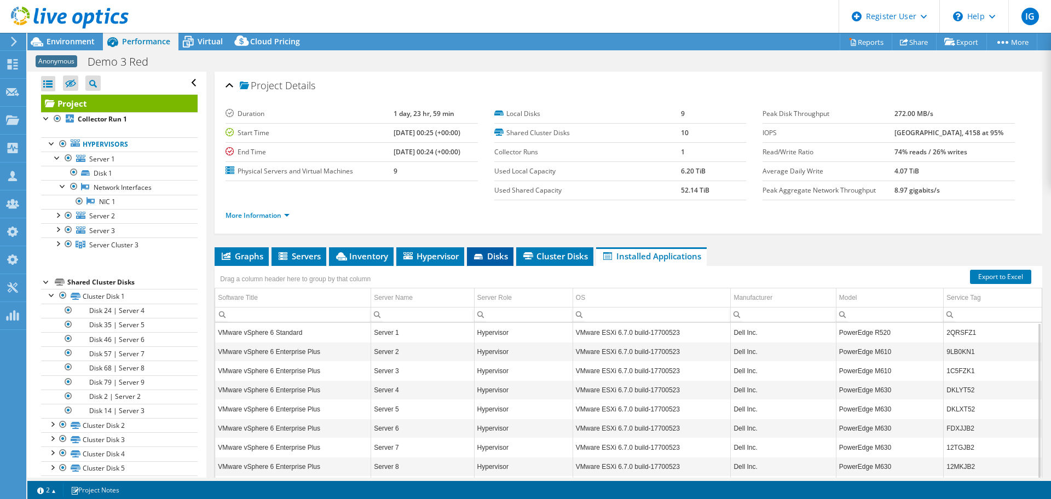
click at [487, 254] on span "Disks" at bounding box center [490, 256] width 36 height 11
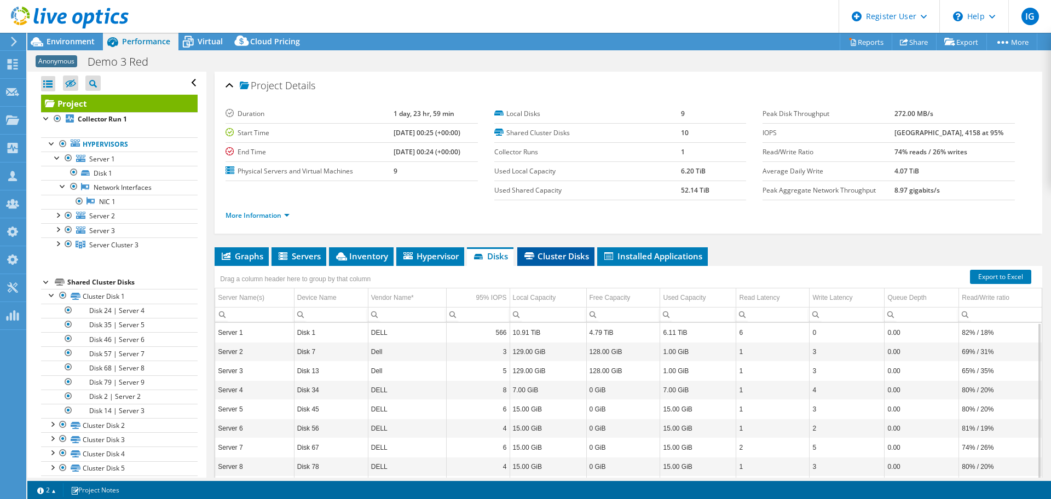
click at [536, 253] on span "Cluster Disks" at bounding box center [556, 256] width 66 height 11
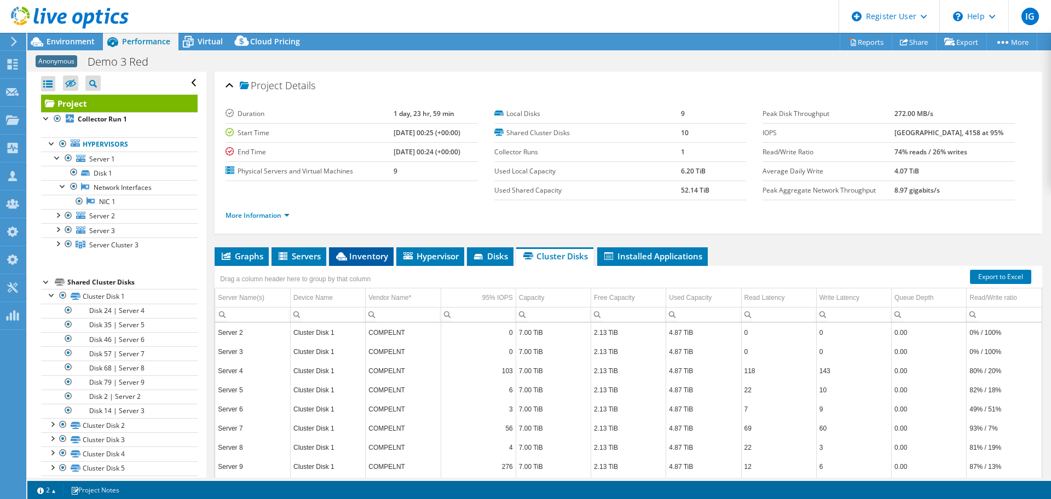
click at [370, 258] on span "Inventory" at bounding box center [361, 256] width 54 height 11
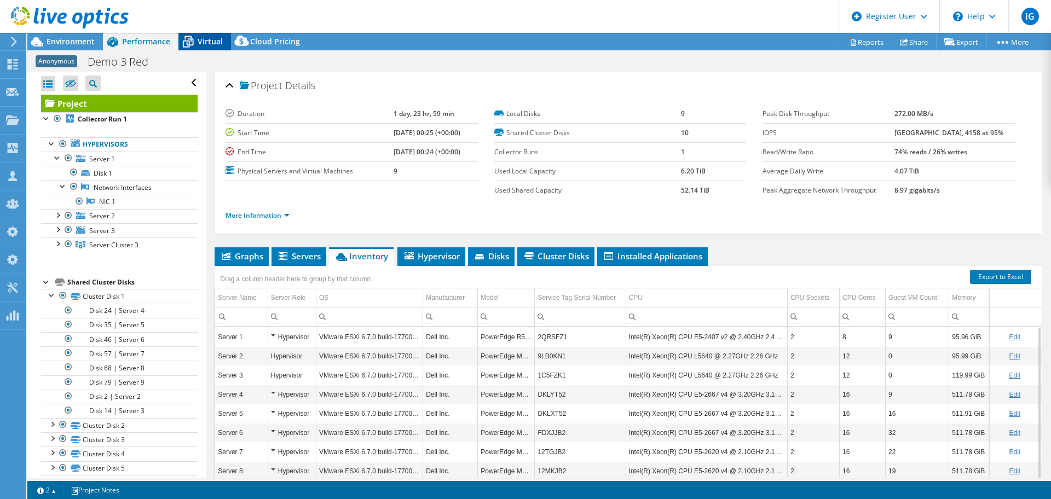
click at [198, 41] on span "Virtual" at bounding box center [210, 41] width 25 height 10
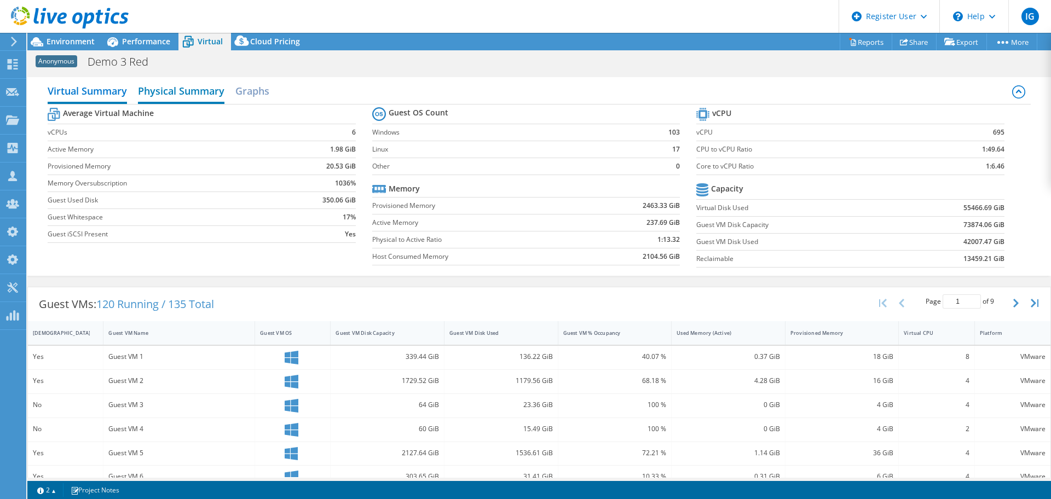
click at [163, 94] on h2 "Physical Summary" at bounding box center [181, 92] width 86 height 24
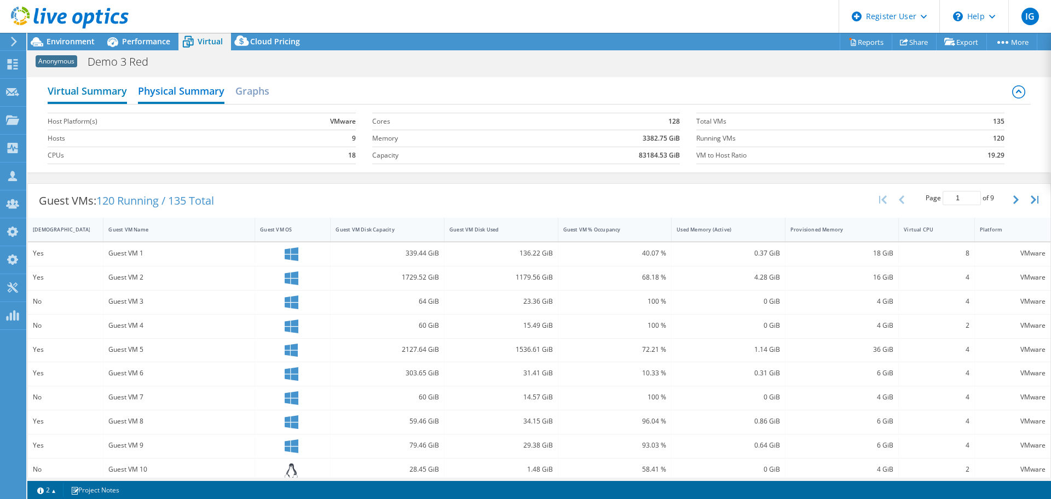
click at [101, 101] on h2 "Virtual Summary" at bounding box center [87, 92] width 79 height 24
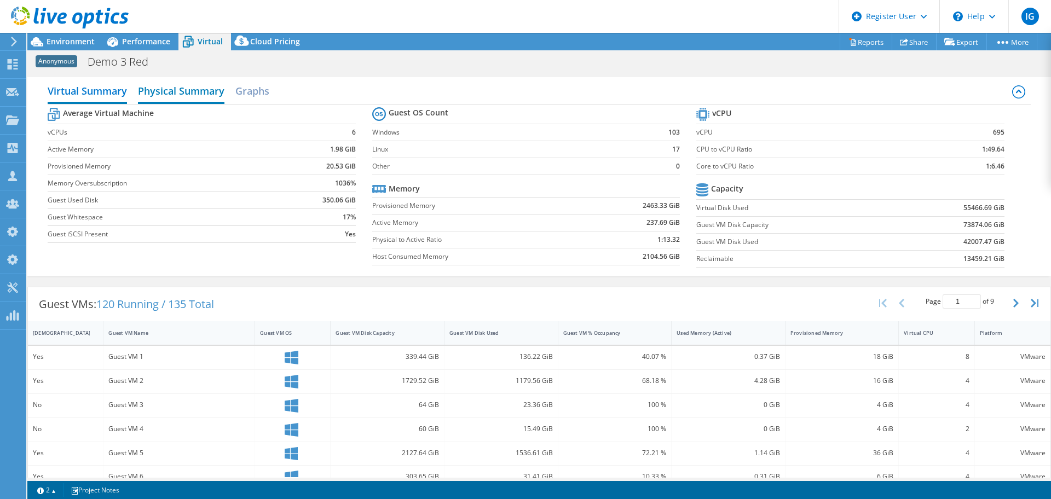
click at [177, 89] on h2 "Physical Summary" at bounding box center [181, 92] width 86 height 24
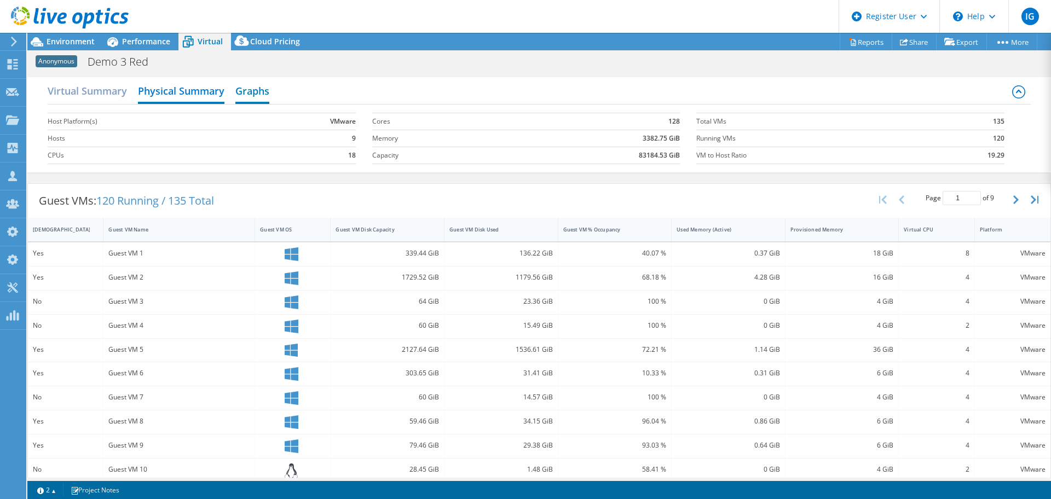
click at [251, 95] on h2 "Graphs" at bounding box center [252, 92] width 34 height 24
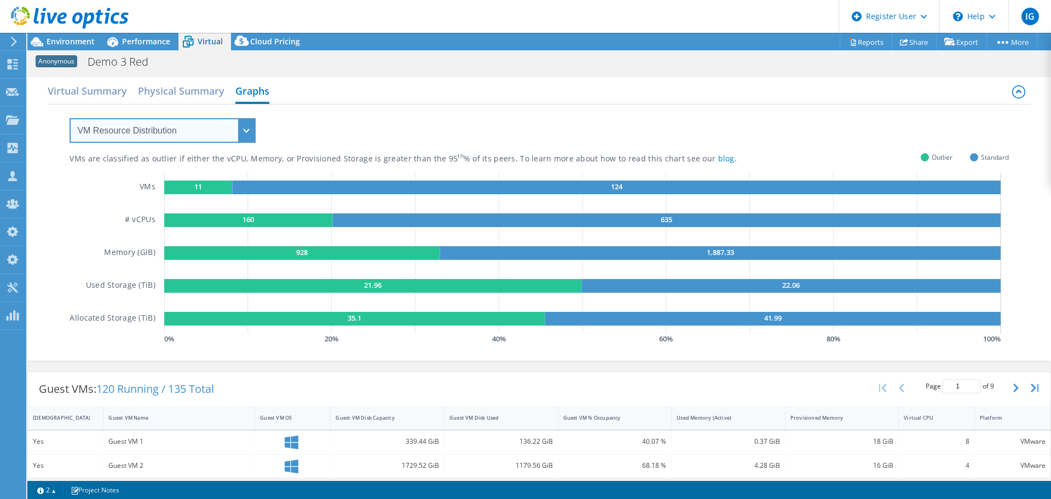
click at [241, 135] on select "VM Resource Distribution Provisioning Contrast Over Provisioning" at bounding box center [163, 130] width 186 height 25
click at [70, 118] on select "VM Resource Distribution Provisioning Contrast Over Provisioning" at bounding box center [163, 130] width 186 height 25
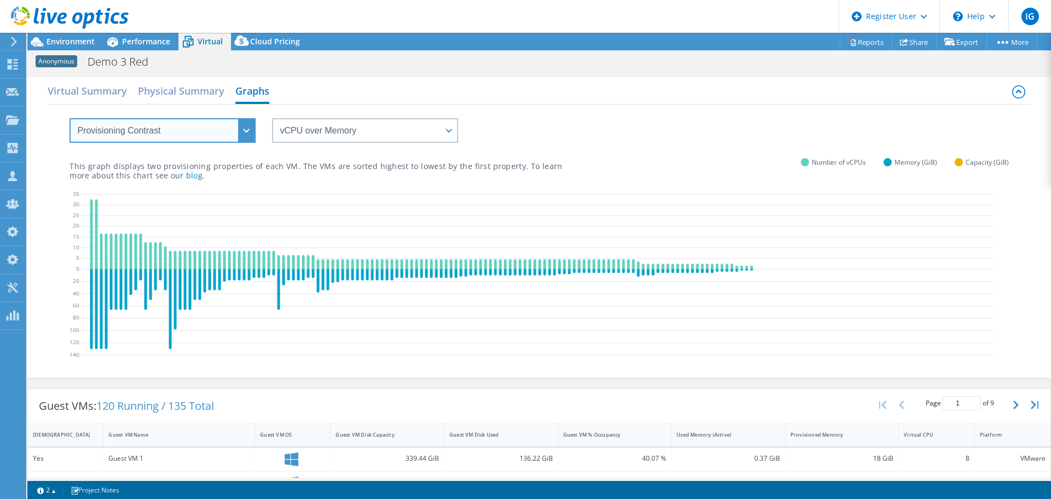
click at [245, 130] on select "VM Resource Distribution Provisioning Contrast Over Provisioning" at bounding box center [163, 130] width 186 height 25
select select "Over Provisioning"
click at [70, 118] on select "VM Resource Distribution Provisioning Contrast Over Provisioning" at bounding box center [163, 130] width 186 height 25
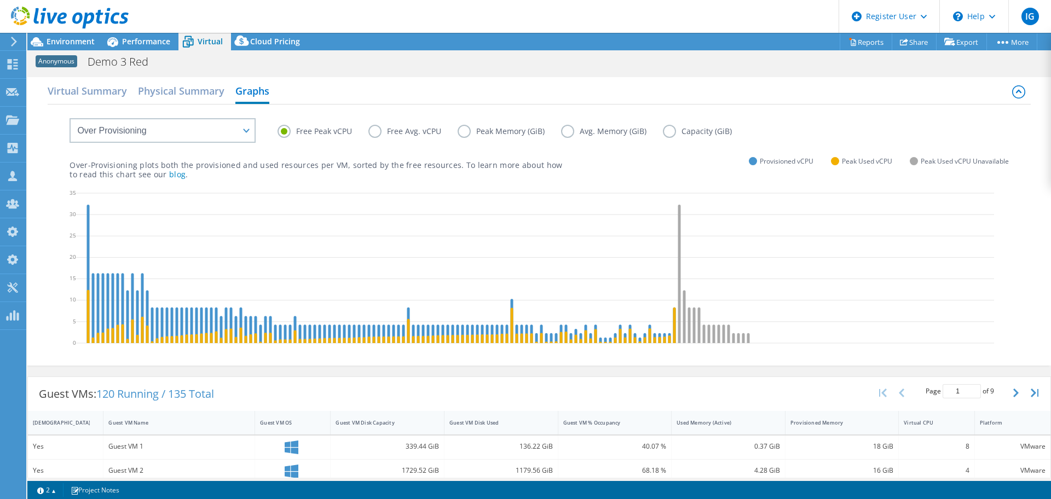
click at [313, 128] on label "Free Peak vCPU" at bounding box center [322, 131] width 91 height 13
click at [0, 0] on input "Free Peak vCPU" at bounding box center [0, 0] width 0 height 0
click at [284, 38] on span "Cloud Pricing" at bounding box center [275, 41] width 50 height 10
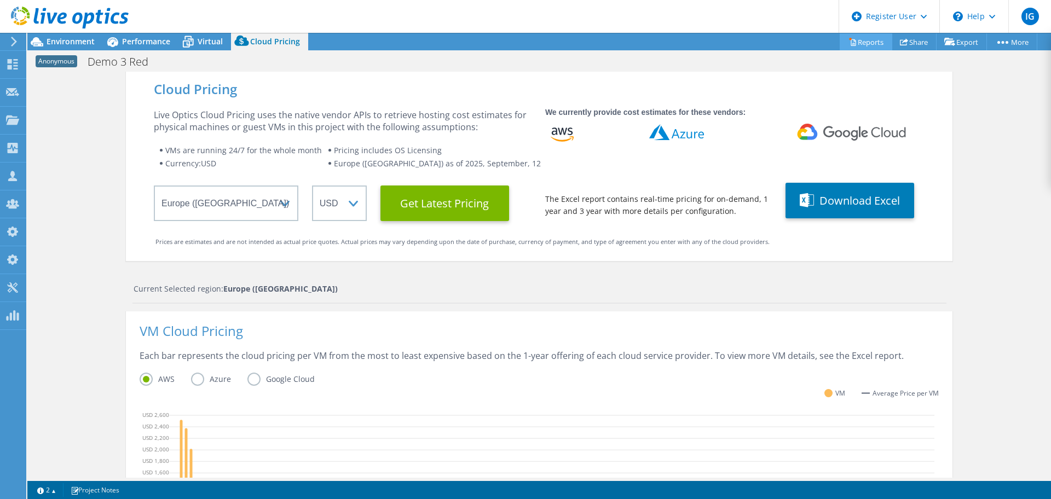
click at [858, 44] on link "Reports" at bounding box center [866, 41] width 53 height 17
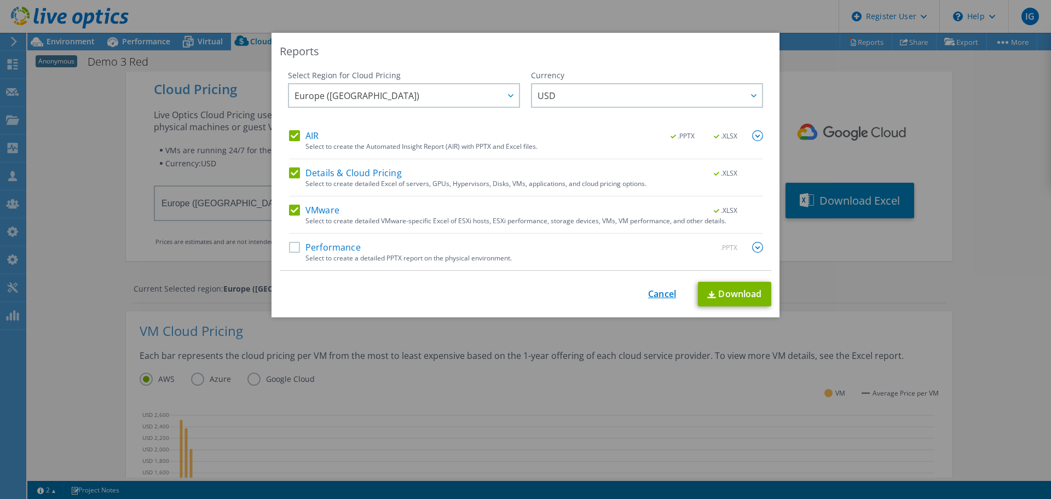
click at [654, 296] on link "Cancel" at bounding box center [662, 294] width 28 height 10
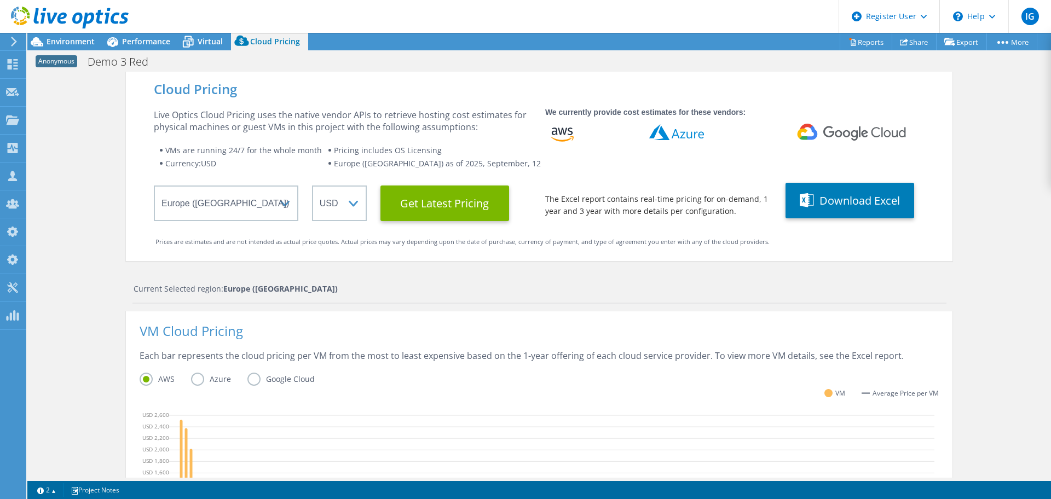
click at [13, 40] on icon at bounding box center [14, 42] width 8 height 10
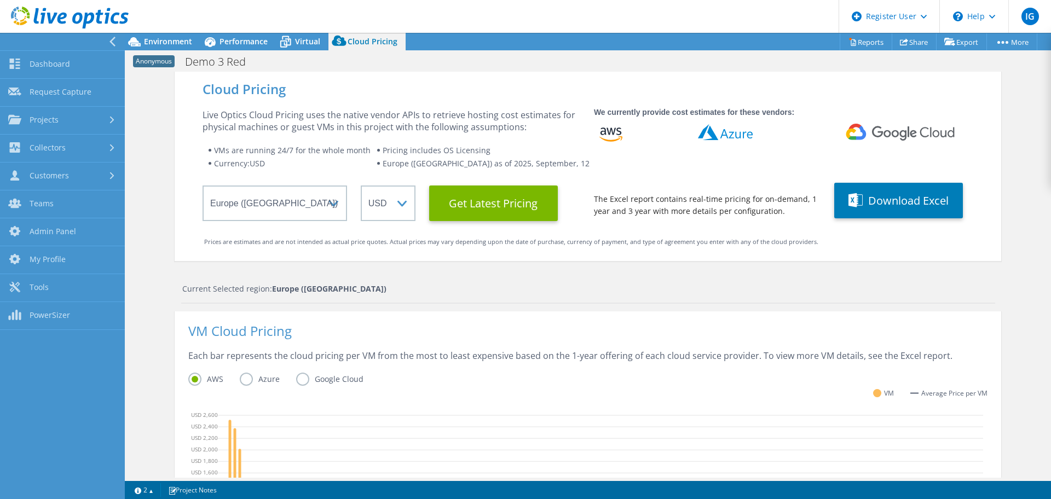
click at [111, 40] on icon at bounding box center [112, 42] width 8 height 10
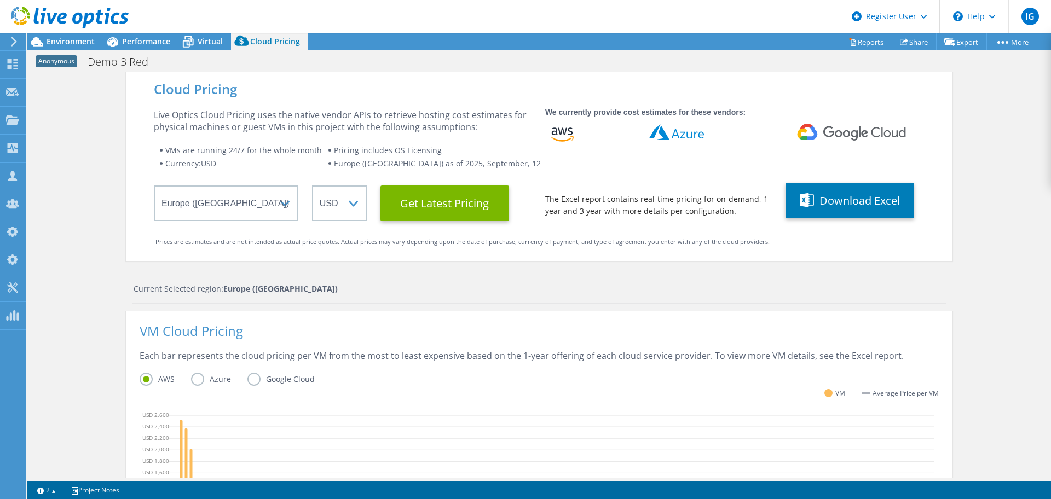
click at [13, 37] on icon at bounding box center [14, 42] width 8 height 10
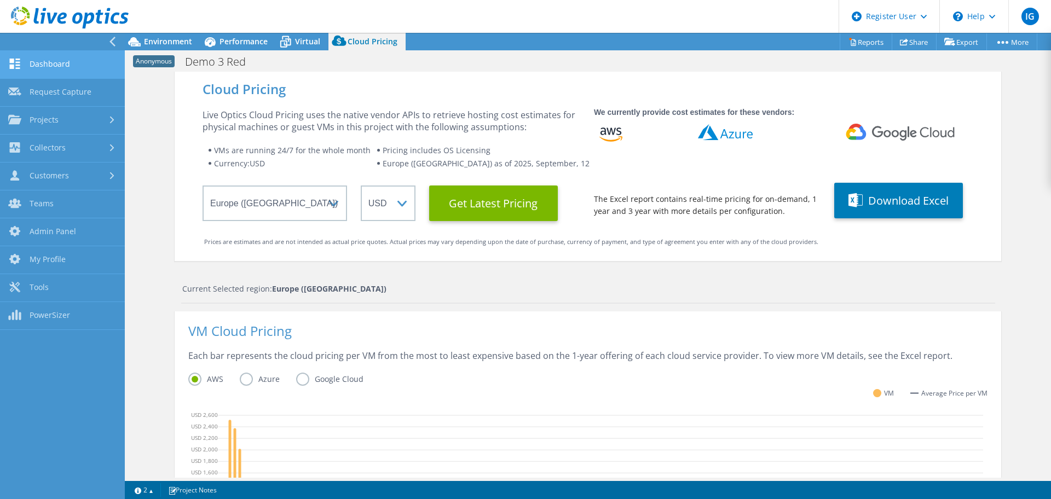
click at [61, 69] on link "Dashboard" at bounding box center [62, 65] width 125 height 28
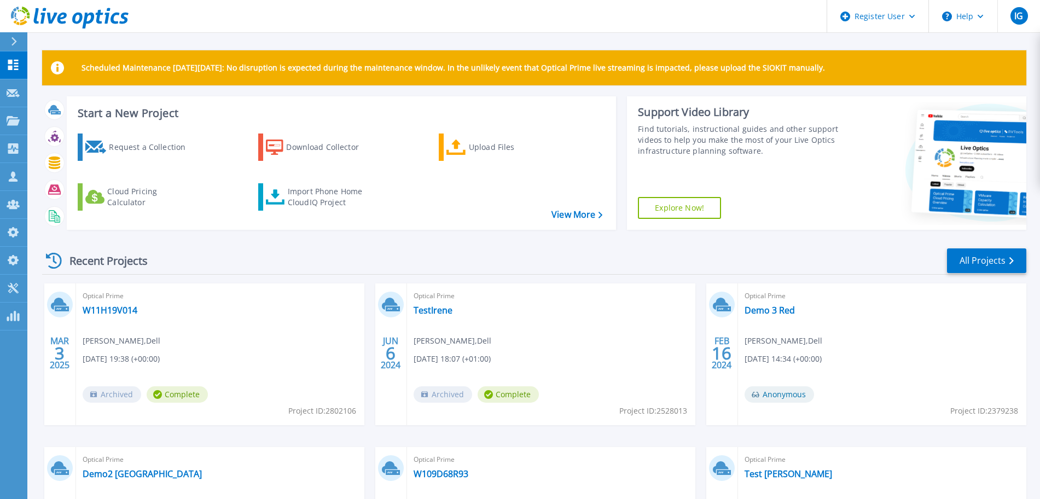
click at [666, 160] on div "Support Video Library Find tutorials, instructional guides and other support vi…" at bounding box center [734, 163] width 215 height 134
click at [977, 257] on link "All Projects" at bounding box center [986, 260] width 79 height 25
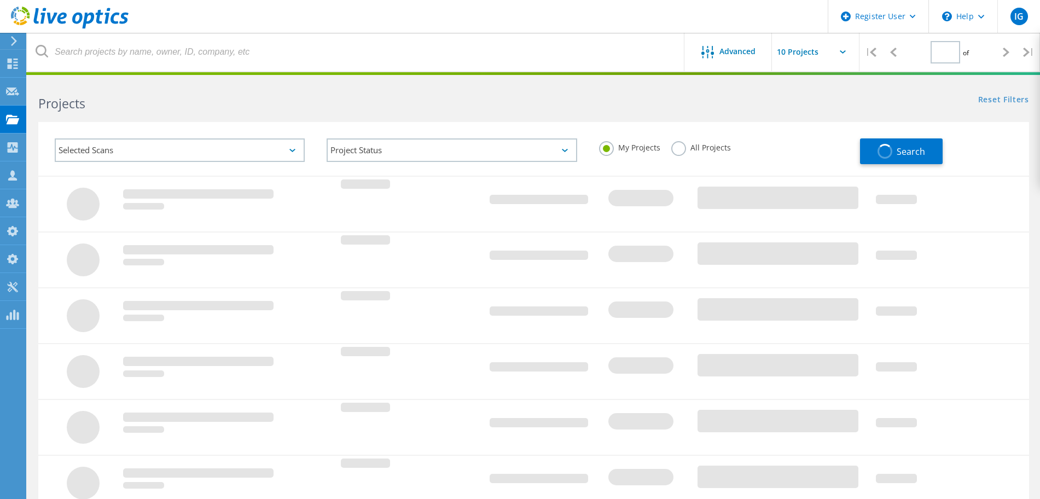
type input "1"
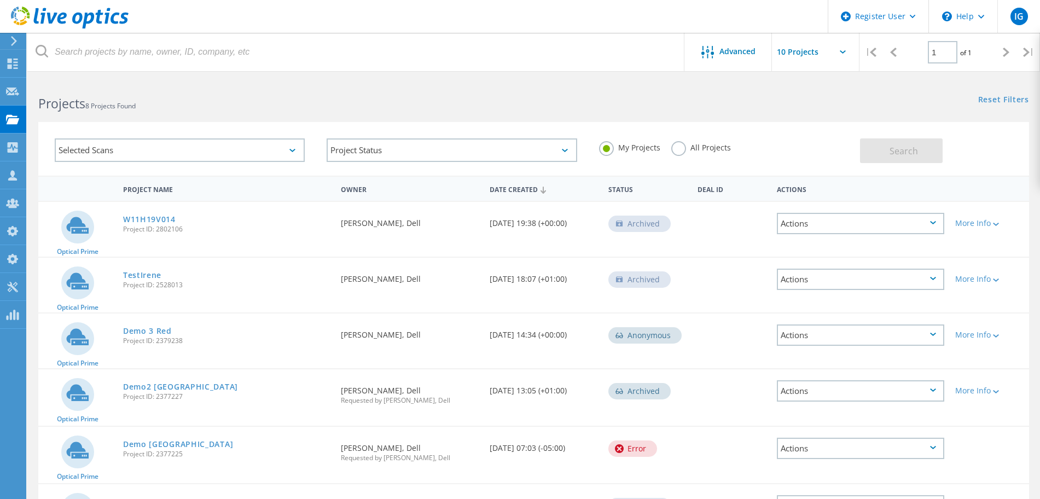
click at [158, 151] on div "Selected Scans" at bounding box center [180, 150] width 250 height 24
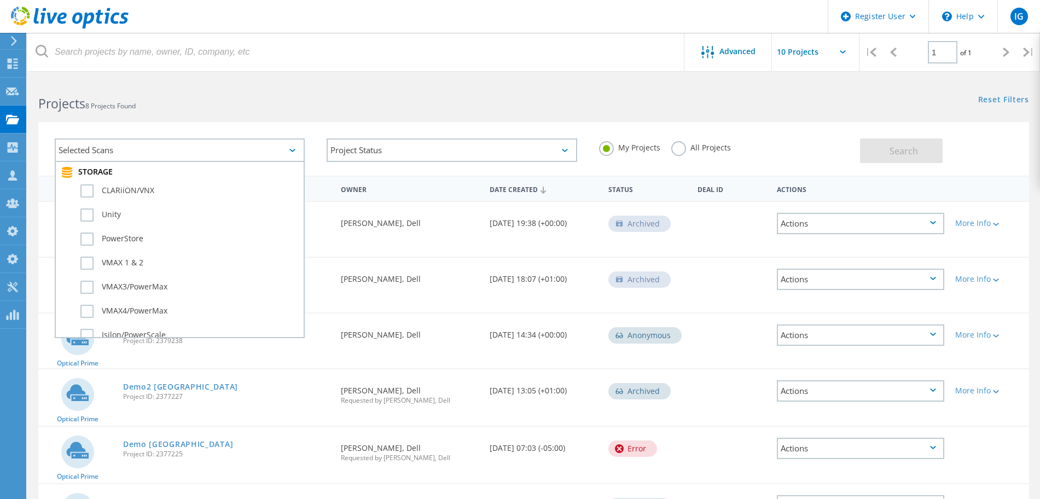
scroll to position [237, 0]
click at [87, 247] on label "PowerStore" at bounding box center [189, 249] width 218 height 13
click at [0, 0] on input "PowerStore" at bounding box center [0, 0] width 0 height 0
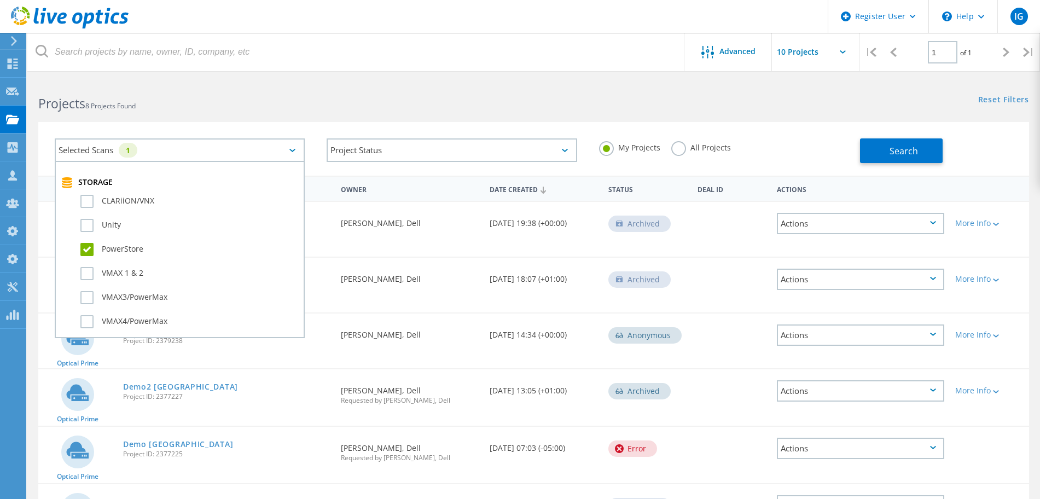
click at [680, 152] on label "All Projects" at bounding box center [702, 146] width 60 height 10
click at [0, 0] on input "All Projects" at bounding box center [0, 0] width 0 height 0
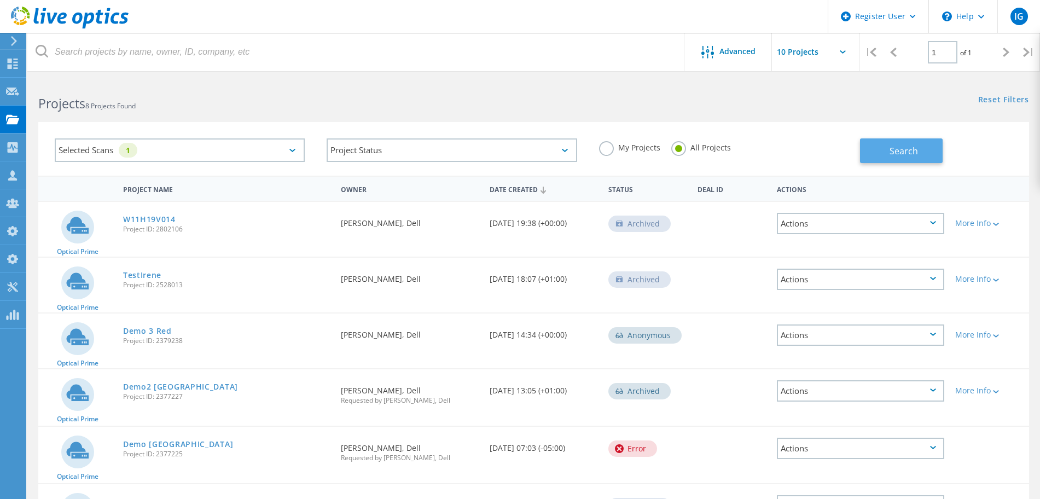
click at [922, 142] on button "Search" at bounding box center [901, 150] width 83 height 25
